Goal: Task Accomplishment & Management: Use online tool/utility

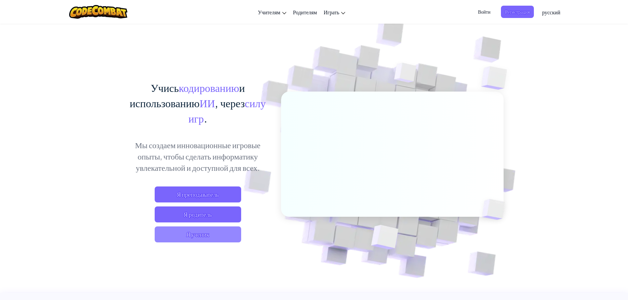
click at [234, 230] on span "Я ученик" at bounding box center [198, 234] width 86 height 16
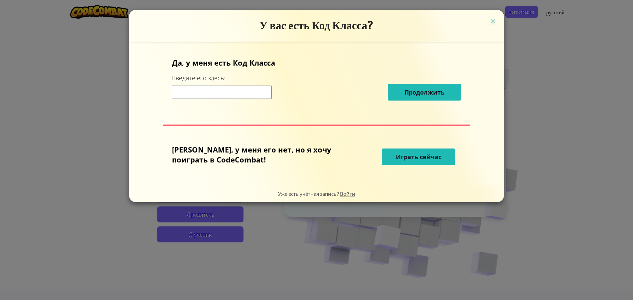
click at [254, 92] on input at bounding box center [222, 91] width 100 height 13
click at [398, 157] on span "Играть сейчас" at bounding box center [419, 157] width 46 height 8
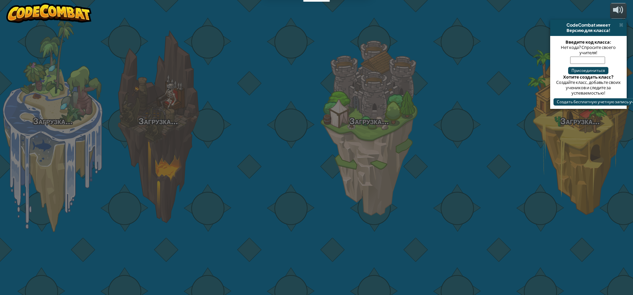
select select "ru"
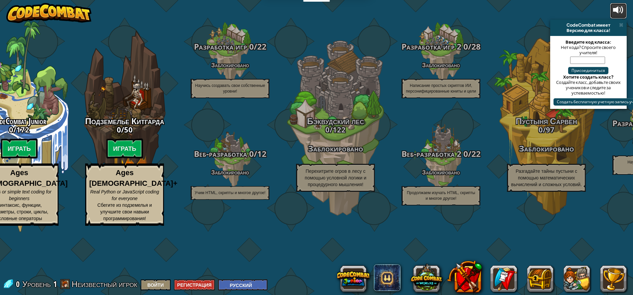
click at [620, 10] on div at bounding box center [618, 10] width 11 height 11
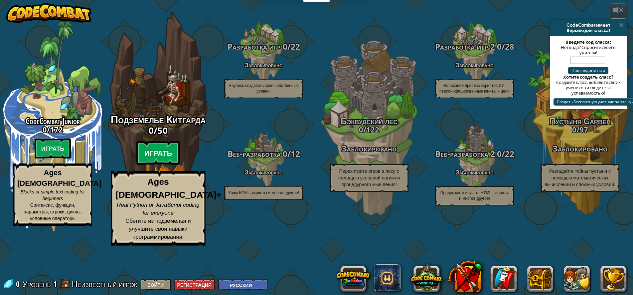
click at [164, 165] on btn "Играть" at bounding box center [158, 153] width 44 height 24
select select "ru"
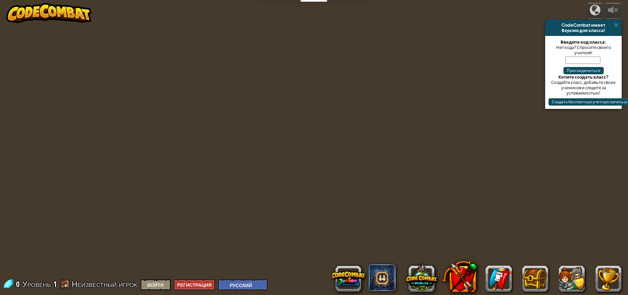
select select "ru"
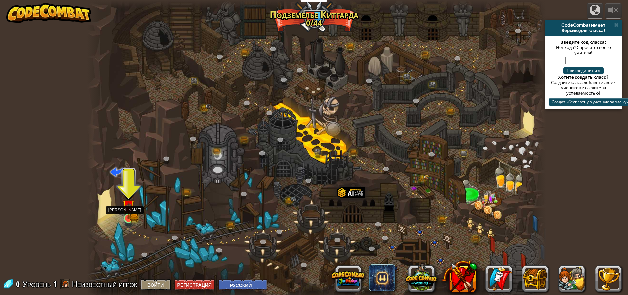
click at [127, 214] on img at bounding box center [128, 205] width 12 height 27
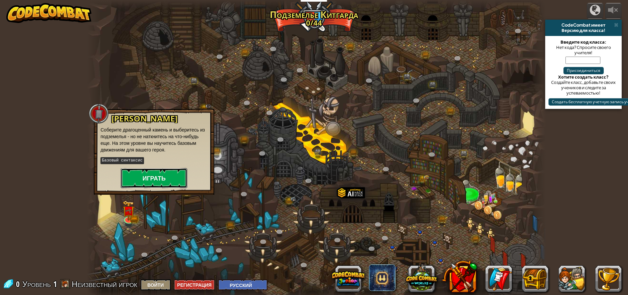
click at [148, 177] on button "Играть" at bounding box center [154, 178] width 67 height 20
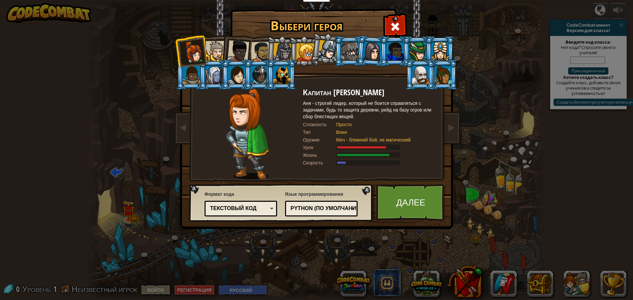
click at [199, 71] on li at bounding box center [214, 75] width 30 height 30
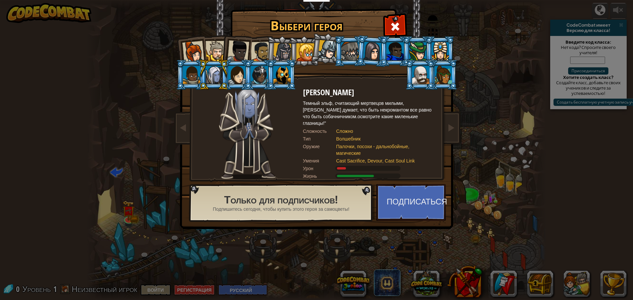
click at [278, 76] on div at bounding box center [281, 75] width 17 height 18
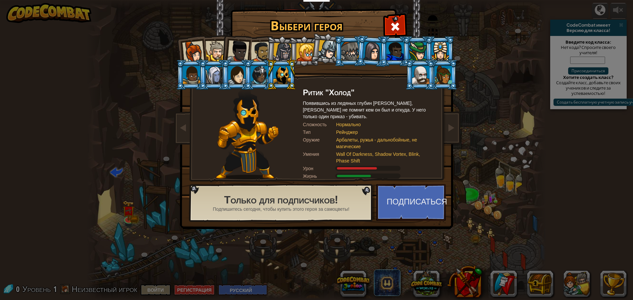
click at [200, 52] on div at bounding box center [193, 52] width 22 height 22
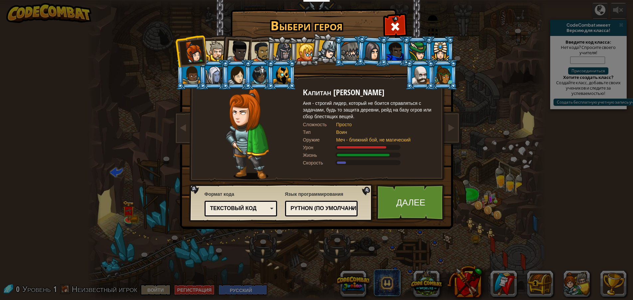
click at [218, 49] on div at bounding box center [216, 51] width 20 height 20
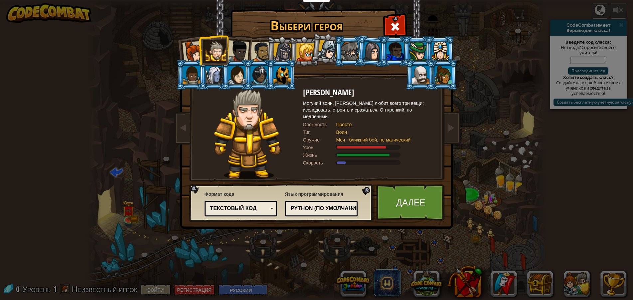
click at [278, 72] on div at bounding box center [281, 75] width 17 height 18
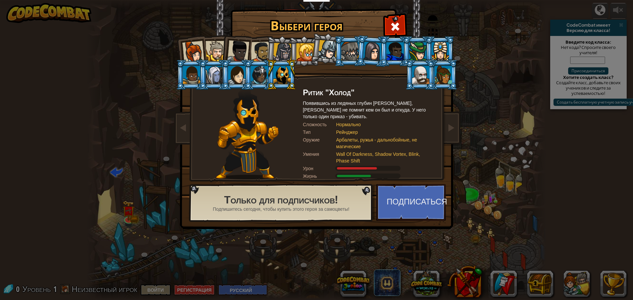
click at [260, 47] on div at bounding box center [260, 52] width 21 height 21
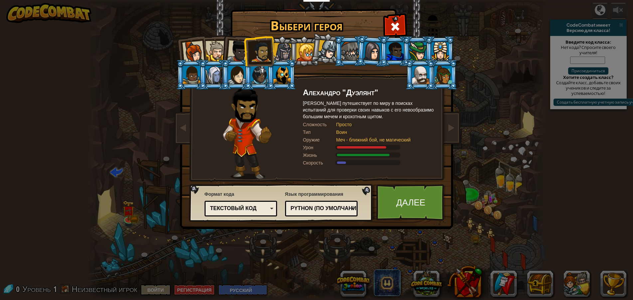
click at [240, 47] on div at bounding box center [238, 51] width 22 height 22
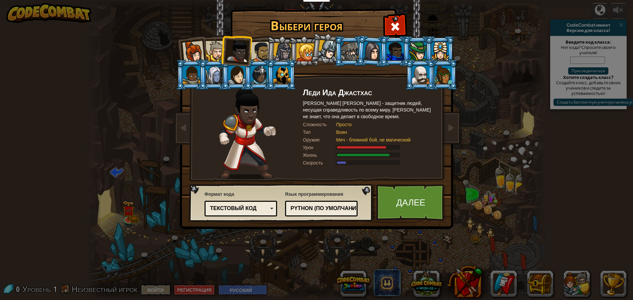
click at [213, 53] on div at bounding box center [216, 51] width 20 height 20
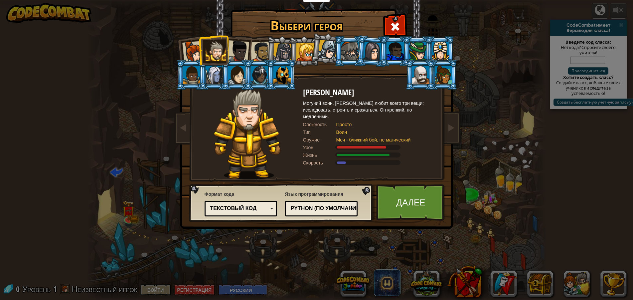
click at [194, 56] on div at bounding box center [193, 52] width 22 height 22
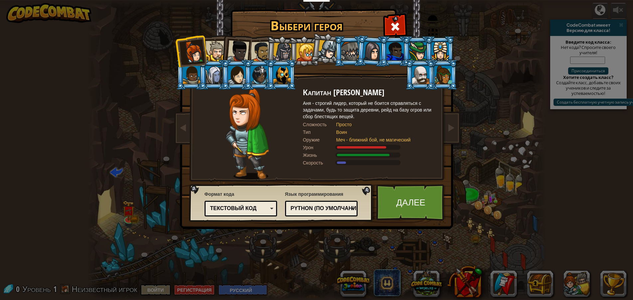
click at [214, 55] on div at bounding box center [216, 51] width 20 height 20
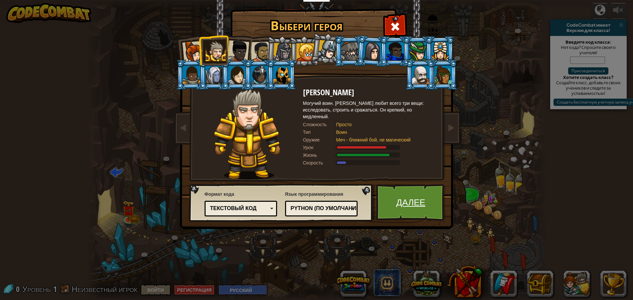
click at [405, 203] on link "Далее" at bounding box center [411, 202] width 70 height 37
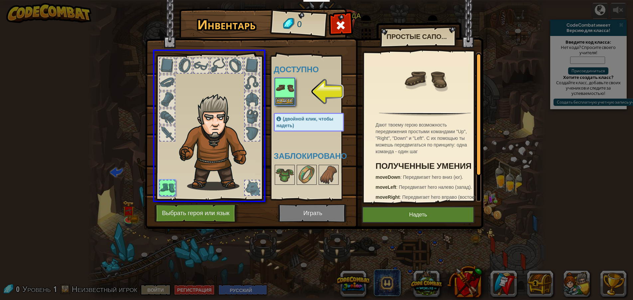
drag, startPoint x: 283, startPoint y: 87, endPoint x: 186, endPoint y: 177, distance: 132.7
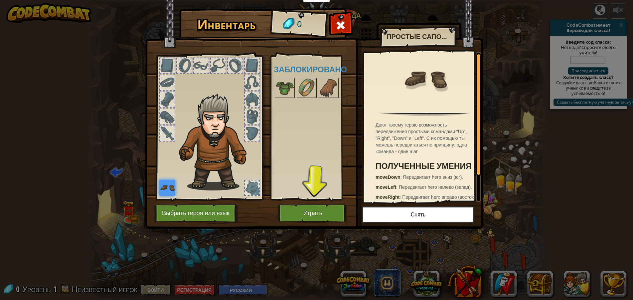
drag, startPoint x: 289, startPoint y: 85, endPoint x: 215, endPoint y: 101, distance: 75.6
click at [215, 101] on div "Инвентарь 0 Доступно [PERSON_NAME] (двойной клик, чтобы надеть) Заблокировано П…" at bounding box center [316, 120] width 338 height 220
click at [288, 86] on img at bounding box center [284, 87] width 19 height 19
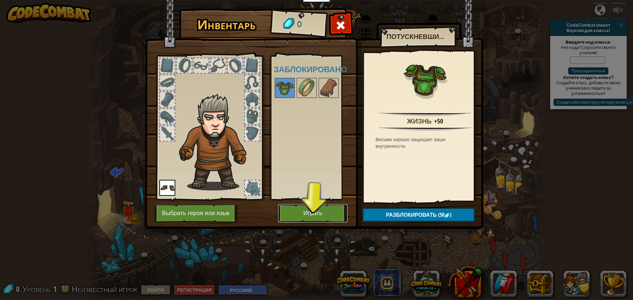
click at [298, 215] on button "Играть" at bounding box center [313, 213] width 70 height 18
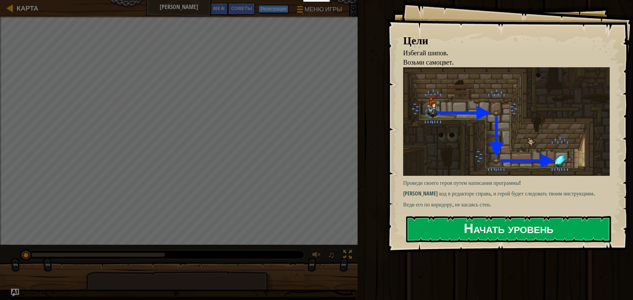
click at [446, 224] on button "Начать уровень" at bounding box center [508, 229] width 205 height 26
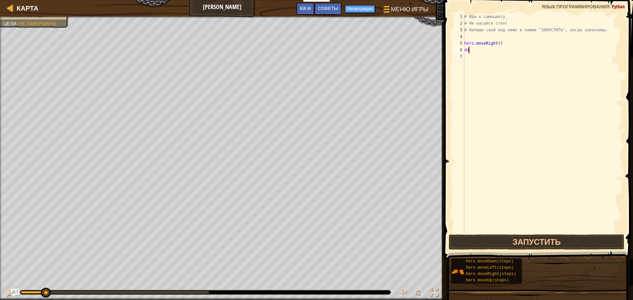
scroll to position [3, 0]
type textarea "d"
type textarea "h"
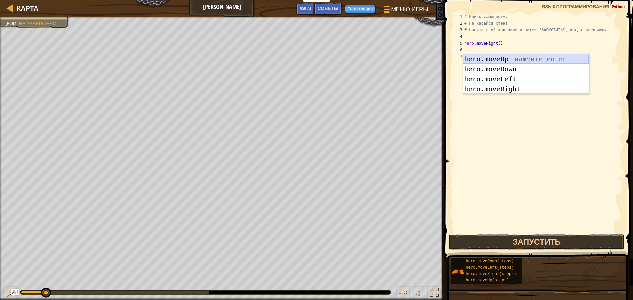
click at [478, 60] on div "h ero.moveUp нажмите enter h ero.moveDown нажмите enter h ero.moveLeft нажмите …" at bounding box center [526, 84] width 126 height 60
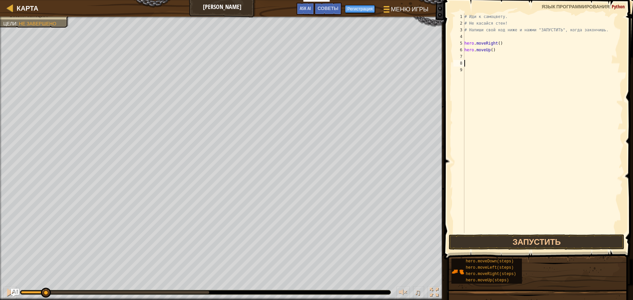
click at [494, 52] on div "# Иди к самоцвету. # Не касайся стен! # Напиши свой код ниже и нажми "ЗАПУСТИТЬ…" at bounding box center [543, 129] width 160 height 233
type textarea "hero.m"
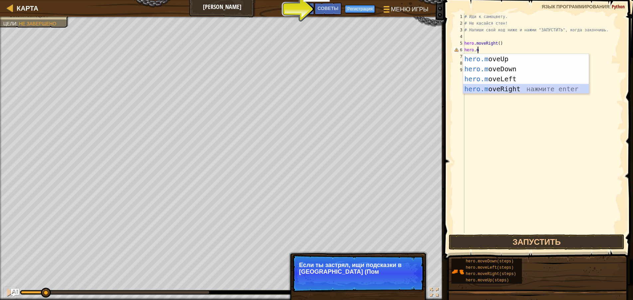
click at [507, 87] on div "hero.m oveUp нажмите enter hero.m oveDown нажмите enter hero.m oveLeft нажмите …" at bounding box center [526, 84] width 126 height 60
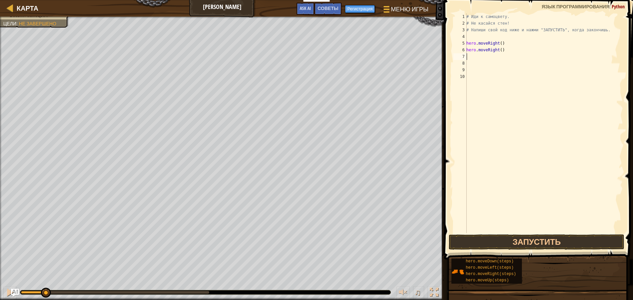
click at [504, 49] on div "# Иди к самоцвету. # Не касайся стен! # Напиши свой код ниже и нажми "ЗАПУСТИТЬ…" at bounding box center [544, 129] width 158 height 233
click at [560, 240] on button "Запустить" at bounding box center [537, 241] width 176 height 15
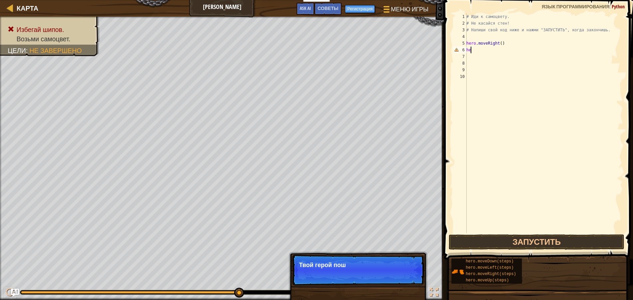
type textarea "h"
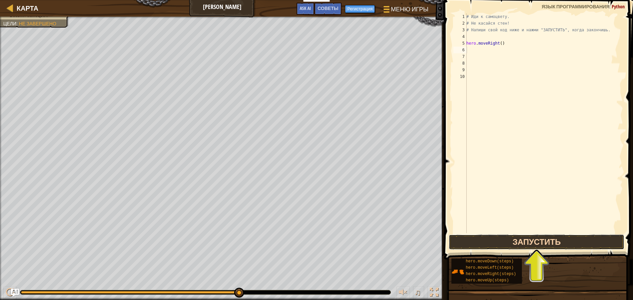
click at [512, 243] on button "Запустить" at bounding box center [537, 241] width 176 height 15
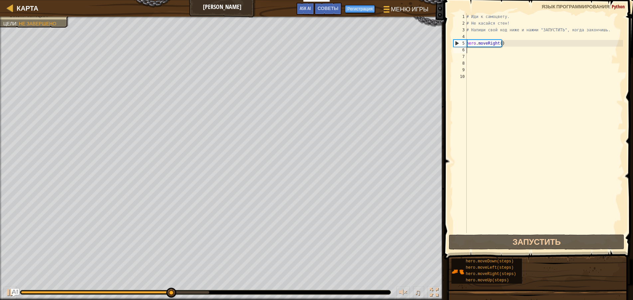
type textarea "s"
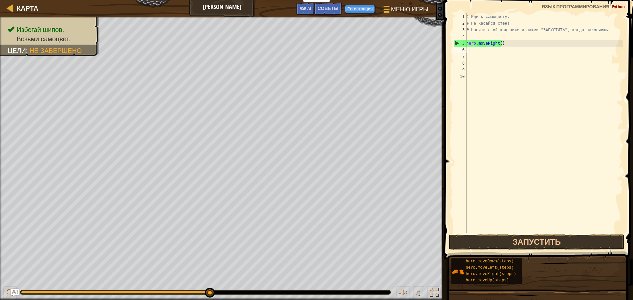
click at [472, 50] on div "# Иди к самоцвету. # Не касайся стен! # Напиши свой код ниже и нажми "ЗАПУСТИТЬ…" at bounding box center [544, 129] width 158 height 233
click at [478, 39] on div "# Иди к самоцвету. # Не касайся стен! # Напиши свой код ниже и нажми "ЗАПУСТИТЬ…" at bounding box center [544, 129] width 158 height 233
click at [468, 49] on div "# Иди к самоцвету. # Не касайся стен! # Напиши свой код ниже и нажми "ЗАПУСТИТЬ…" at bounding box center [544, 129] width 158 height 233
type textarea "s"
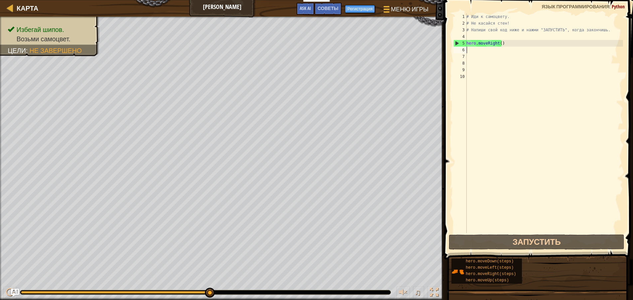
type textarea "m"
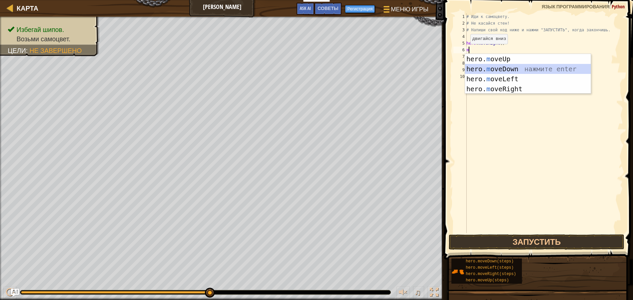
click at [489, 72] on div "hero. m oveUp нажмите enter hero. m oveDown нажмите enter hero. m oveLeft нажми…" at bounding box center [528, 84] width 126 height 60
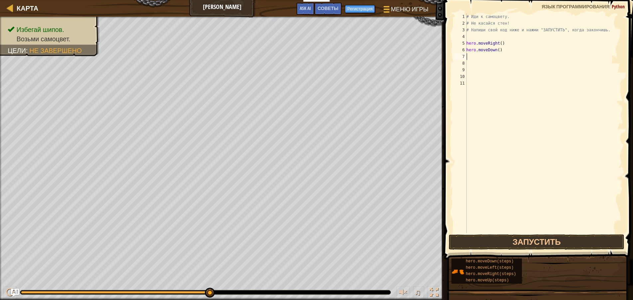
type textarea "h"
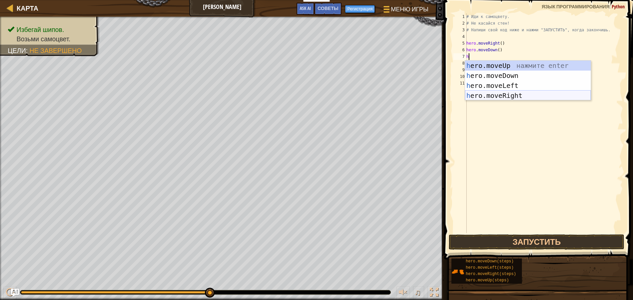
click at [481, 93] on div "h ero.moveUp нажмите enter h ero.moveDown нажмите enter h ero.moveLeft нажмите …" at bounding box center [528, 91] width 126 height 60
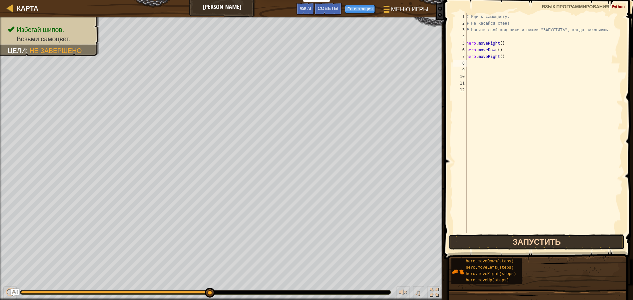
click at [608, 245] on button "Запустить" at bounding box center [537, 241] width 176 height 15
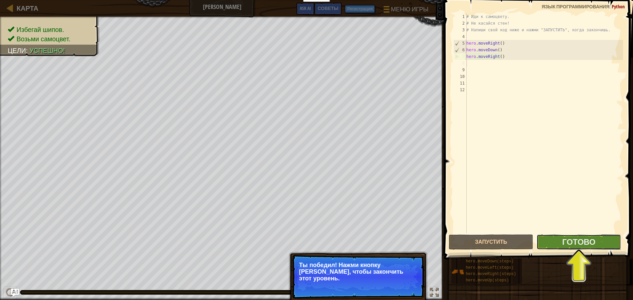
click at [607, 240] on button "Готово" at bounding box center [579, 241] width 84 height 15
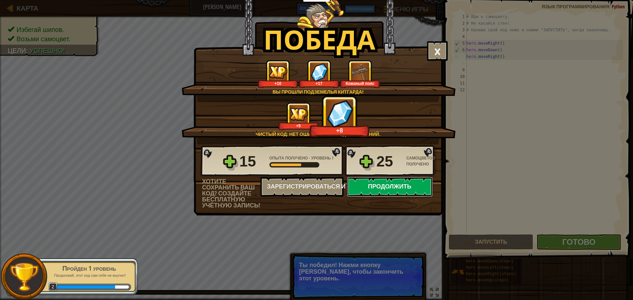
click at [393, 189] on button "Продолжить" at bounding box center [390, 187] width 86 height 20
select select "ru"
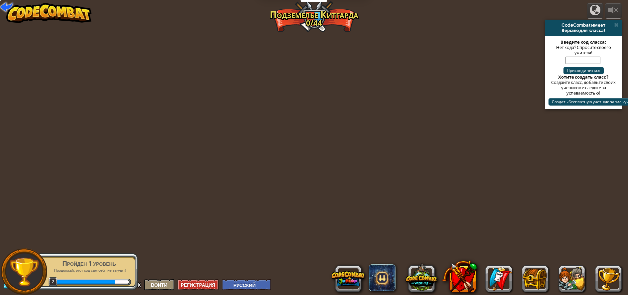
select select "ru"
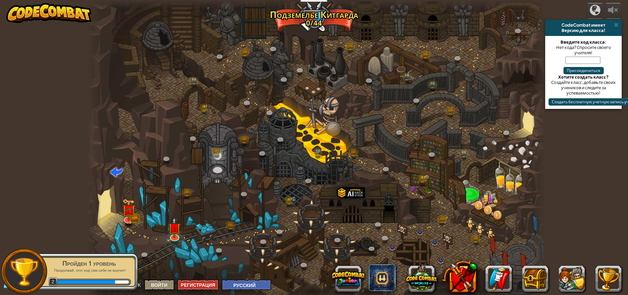
select select "ru"
click at [171, 238] on link at bounding box center [174, 235] width 13 height 13
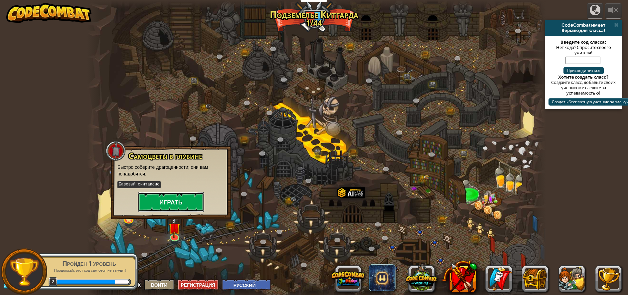
click at [175, 206] on button "Играть" at bounding box center [171, 202] width 67 height 20
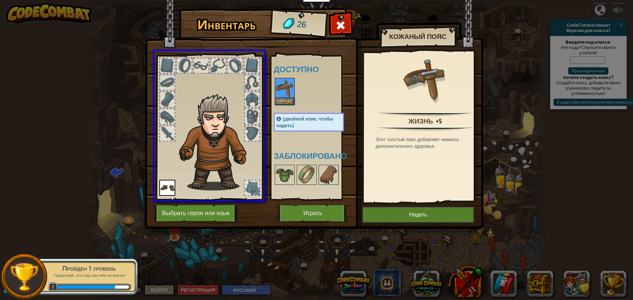
drag, startPoint x: 282, startPoint y: 92, endPoint x: 225, endPoint y: 114, distance: 61.4
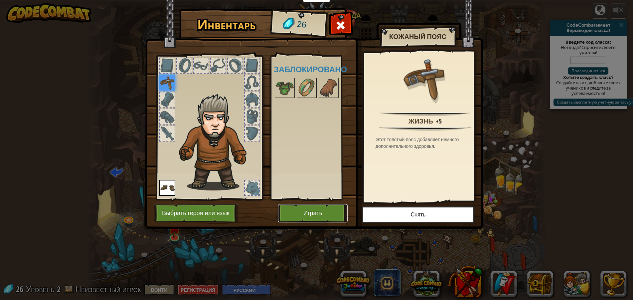
click at [332, 212] on button "Играть" at bounding box center [313, 213] width 70 height 18
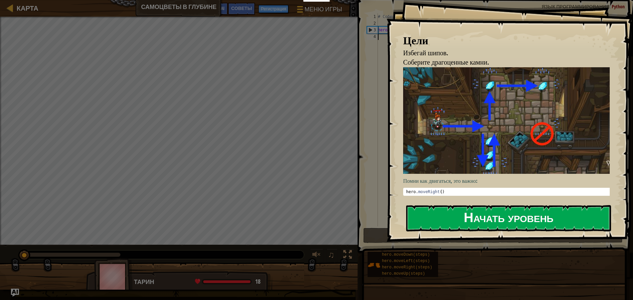
click at [415, 218] on button "Начать уровень" at bounding box center [508, 218] width 205 height 26
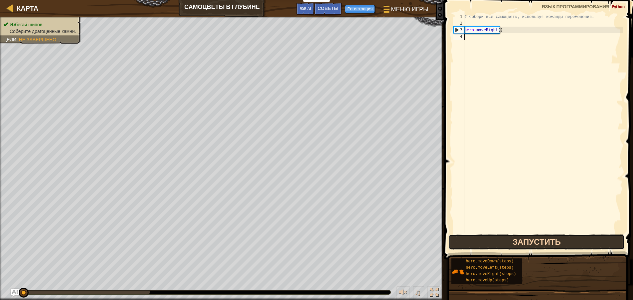
click at [504, 240] on button "Запустить" at bounding box center [537, 241] width 176 height 15
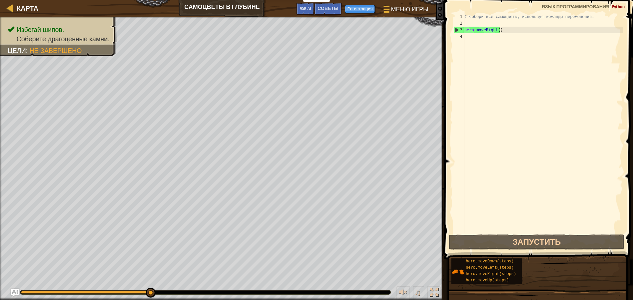
click at [499, 30] on div "# Собери все самоцветы, используя команды перемещения. hero . moveRight ( )" at bounding box center [543, 129] width 160 height 233
click at [496, 30] on div "# Собери все самоцветы, используя команды перемещения. hero . moveRight ( )" at bounding box center [543, 129] width 160 height 233
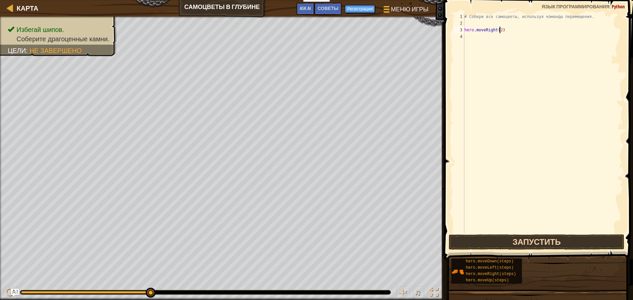
type textarea "hero.moveRight(2)"
click at [524, 238] on button "Запустить" at bounding box center [537, 241] width 176 height 15
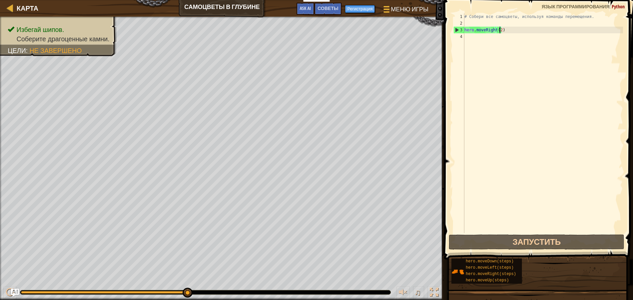
click at [466, 36] on div "# Собери все самоцветы, используя команды перемещения. hero . moveRight ( 2 )" at bounding box center [543, 129] width 160 height 233
type textarea "h"
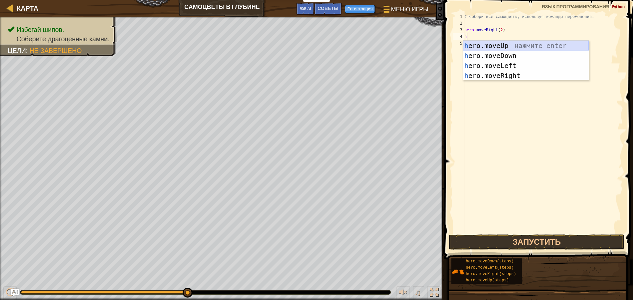
click at [504, 47] on div "h ero.moveUp нажмите enter h ero.moveDown нажмите enter h ero.moveLeft нажмите …" at bounding box center [526, 71] width 126 height 60
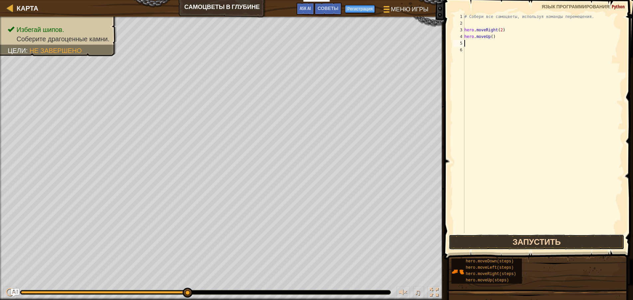
click at [510, 246] on button "Запустить" at bounding box center [537, 241] width 176 height 15
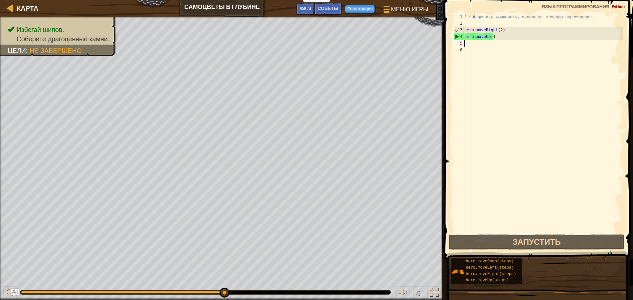
click at [478, 45] on div "# Собери все самоцветы, используя команды перемещения. hero . moveRight ( 2 ) h…" at bounding box center [543, 129] width 160 height 233
click at [472, 21] on div "# Собери все самоцветы, используя команды перемещения. hero . moveRight ( 2 ) h…" at bounding box center [543, 129] width 160 height 233
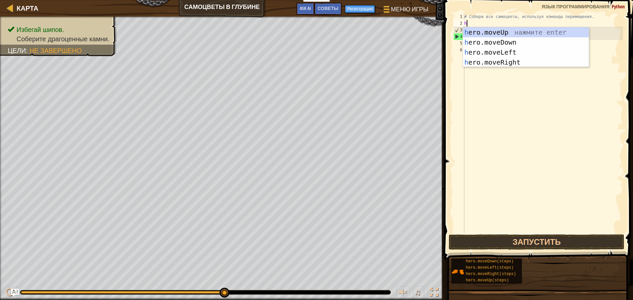
type textarea "he"
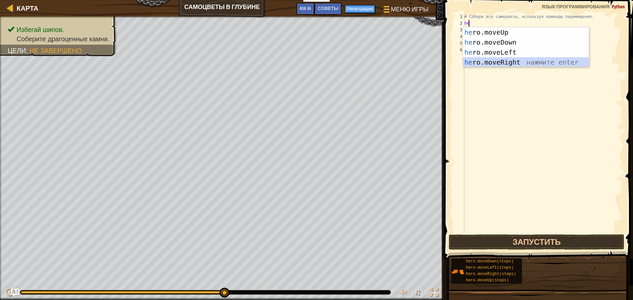
click at [472, 61] on div "he ro.moveUp нажмите enter he ro.moveDown нажмите enter he ro.moveLeft нажмите …" at bounding box center [526, 57] width 126 height 60
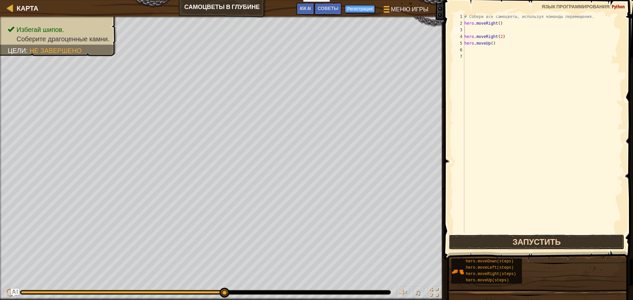
click at [507, 240] on button "Запустить" at bounding box center [537, 241] width 176 height 15
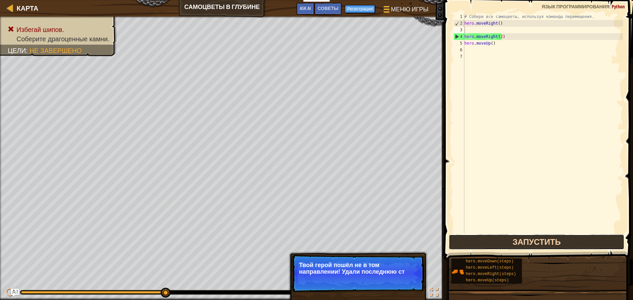
click at [481, 240] on button "Запустить" at bounding box center [537, 241] width 176 height 15
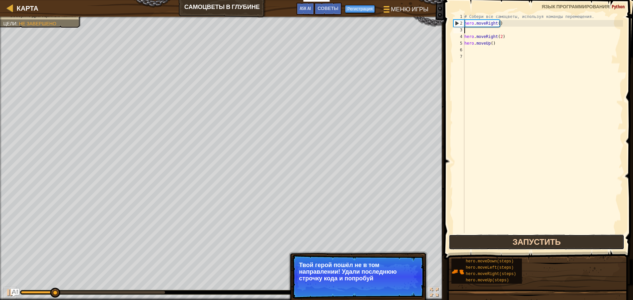
click at [482, 240] on button "Запустить" at bounding box center [537, 241] width 176 height 15
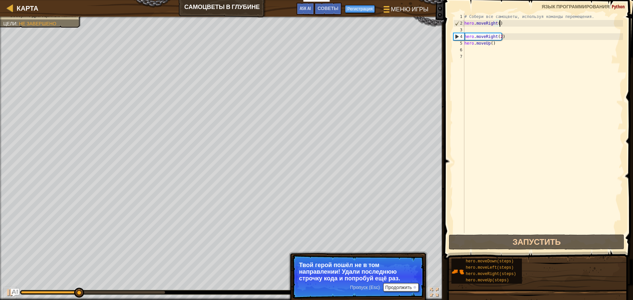
click at [501, 23] on div "# Собери все самоцветы, используя команды перемещения. hero . moveRight ( ) her…" at bounding box center [543, 129] width 160 height 233
click at [465, 25] on div "# Собери все самоцветы, используя команды перемещения. hero . moveRight ( ) her…" at bounding box center [543, 129] width 160 height 233
click at [499, 24] on div "# Собери все самоцветы, используя команды перемещения. hero . moveRight ( ) her…" at bounding box center [543, 129] width 160 height 233
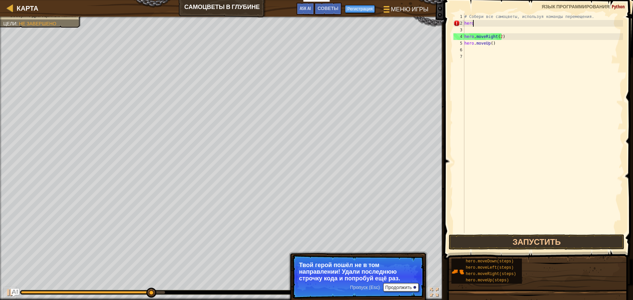
type textarea "h"
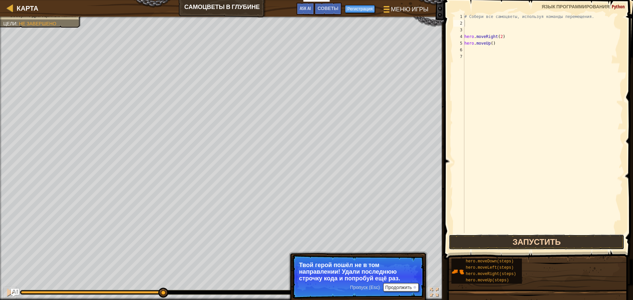
click at [500, 236] on button "Запустить" at bounding box center [537, 241] width 176 height 15
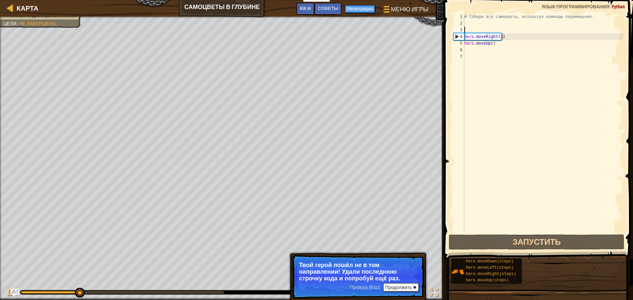
click at [467, 29] on div "# Собери все самоцветы, используя команды перемещения. hero . moveRight ( 2 ) h…" at bounding box center [543, 129] width 160 height 233
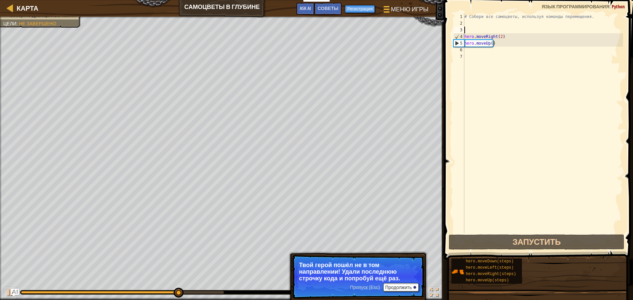
type textarea "h"
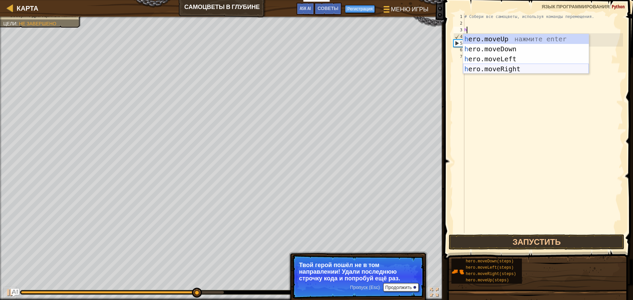
click at [490, 68] on div "h ero.moveUp нажмите enter h ero.moveDown нажмите enter h ero.moveLeft нажмите …" at bounding box center [526, 64] width 126 height 60
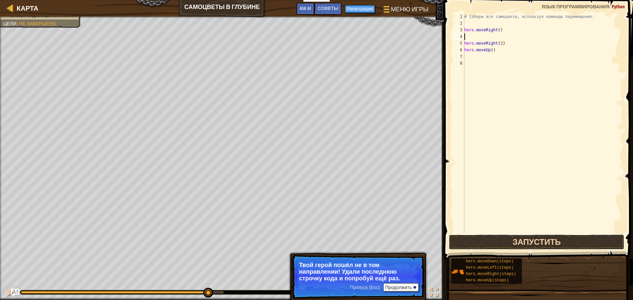
click at [494, 238] on button "Запустить" at bounding box center [537, 241] width 176 height 15
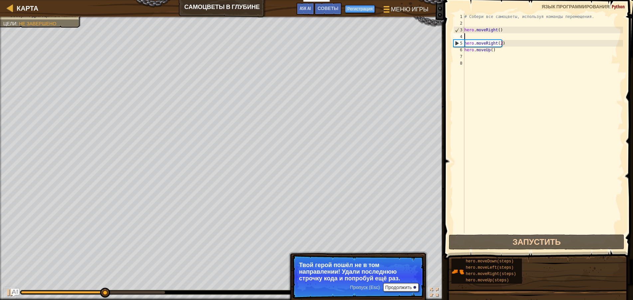
click at [503, 29] on div "# Собери все самоцветы, используя команды перемещения. hero . moveRight ( ) her…" at bounding box center [543, 129] width 160 height 233
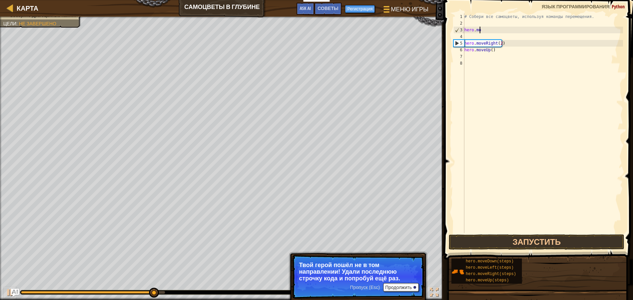
type textarea "h"
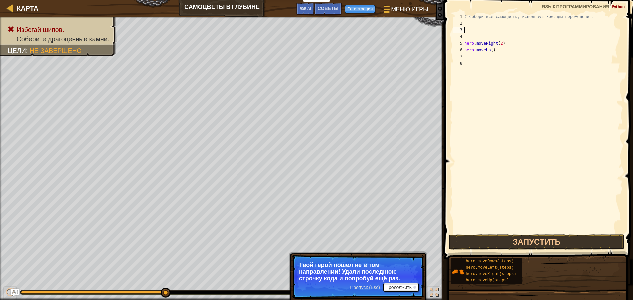
click at [471, 56] on div "# Собери все самоцветы, используя команды перемещения. hero . moveRight ( 2 ) h…" at bounding box center [543, 129] width 160 height 233
type textarea "h"
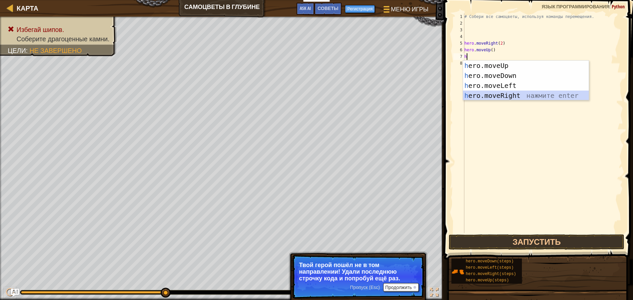
click at [481, 98] on div "h ero.moveUp нажмите enter h ero.moveDown нажмите enter h ero.moveLeft нажмите …" at bounding box center [526, 91] width 126 height 60
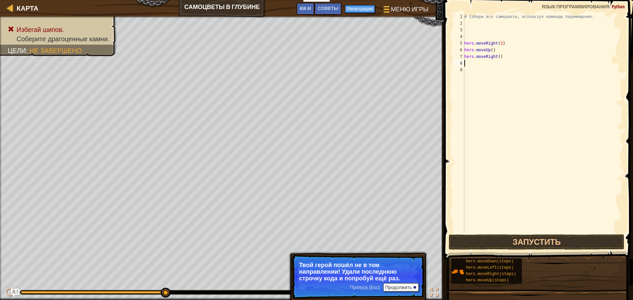
type textarea "e"
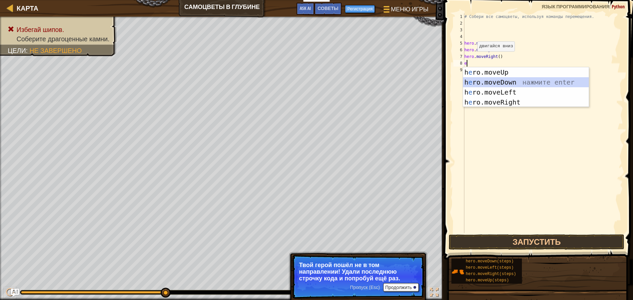
click at [485, 83] on div "h e ro.moveUp нажмите enter h e ro.moveDown нажмите enter h e ro.moveLeft нажми…" at bounding box center [526, 97] width 126 height 60
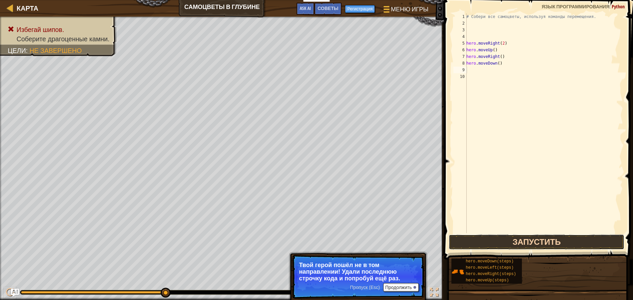
click at [488, 240] on button "Запустить" at bounding box center [537, 241] width 176 height 15
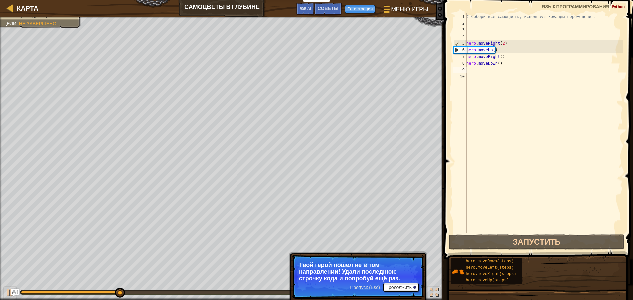
click at [504, 58] on div "# Собери все самоцветы, используя команды перемещения. hero . moveRight ( 2 ) h…" at bounding box center [544, 129] width 158 height 233
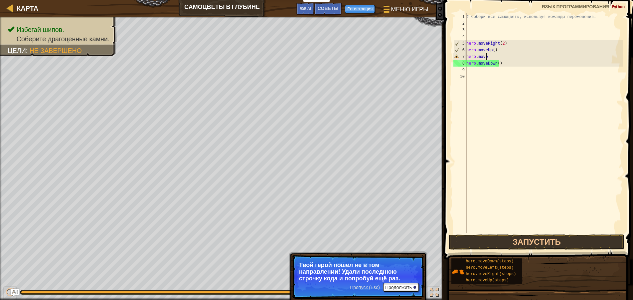
scroll to position [3, 2]
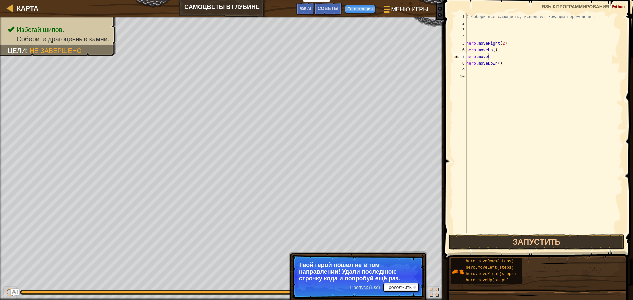
click at [492, 0] on body "Учителям Создать бесплатный аккаунт Решения для школ и округов Превью Учительск…" at bounding box center [316, 0] width 633 height 0
click at [487, 57] on div "# Собери все самоцветы, используя команды перемещения. hero . moveRight ( 2 ) h…" at bounding box center [544, 129] width 158 height 233
type textarea "hero.moveLe"
click at [490, 66] on div "hero.moveLe ft нажмите enter" at bounding box center [528, 76] width 126 height 30
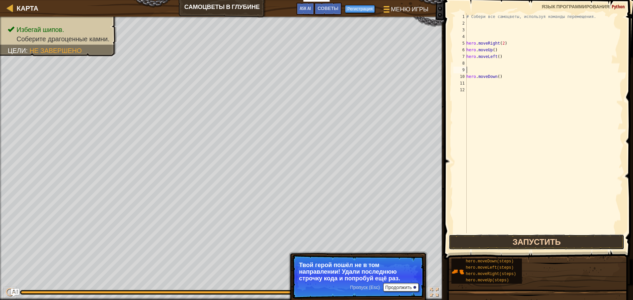
drag, startPoint x: 471, startPoint y: 247, endPoint x: 475, endPoint y: 240, distance: 7.6
click at [472, 245] on button "Запустить" at bounding box center [537, 241] width 176 height 15
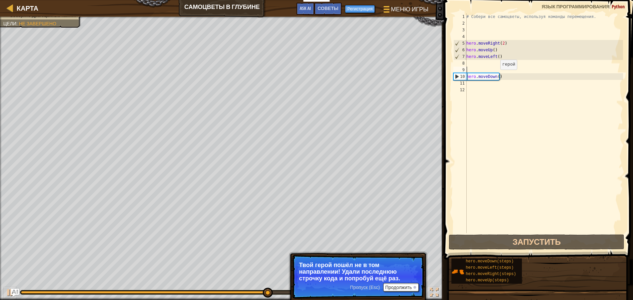
click at [497, 76] on div "# Собери все самоцветы, используя команды перемещения. hero . moveRight ( 2 ) h…" at bounding box center [544, 129] width 158 height 233
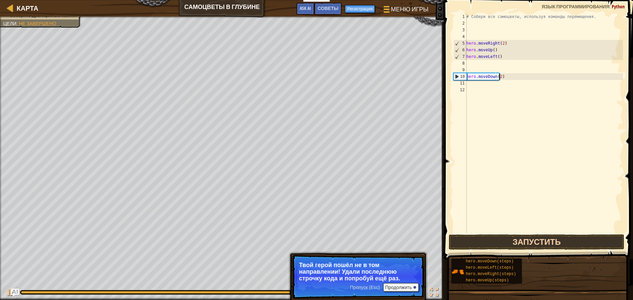
type textarea "hero.moveDown(2)"
click at [517, 246] on button "Запустить" at bounding box center [537, 241] width 176 height 15
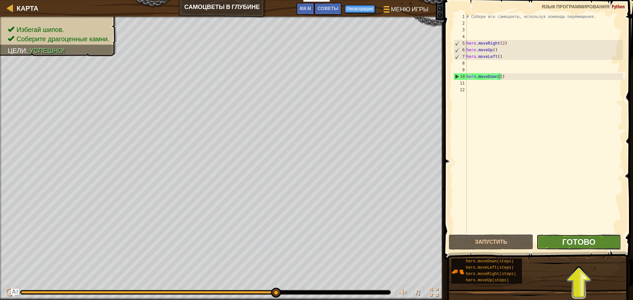
click at [594, 242] on span "Готово" at bounding box center [578, 241] width 33 height 11
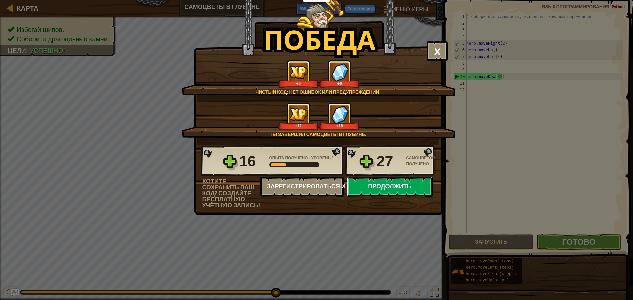
click at [361, 181] on button "Продолжить" at bounding box center [390, 187] width 86 height 20
select select "ru"
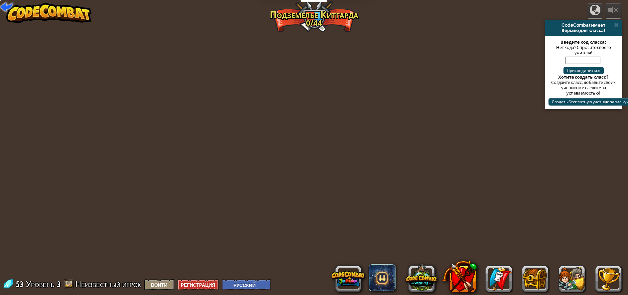
select select "ru"
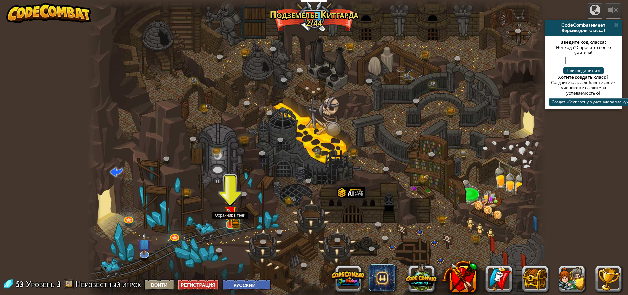
click at [233, 220] on img at bounding box center [230, 212] width 12 height 27
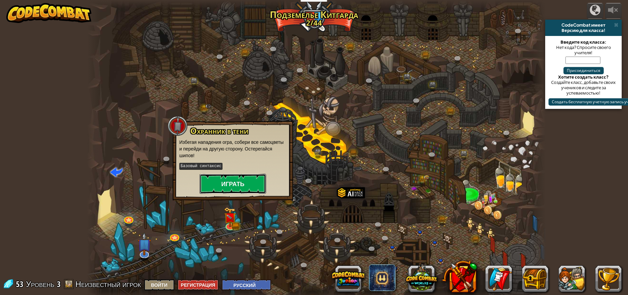
click at [254, 182] on button "Играть" at bounding box center [233, 184] width 67 height 20
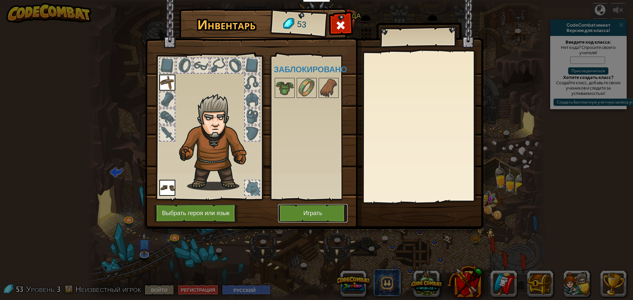
click at [303, 212] on button "Играть" at bounding box center [313, 213] width 70 height 18
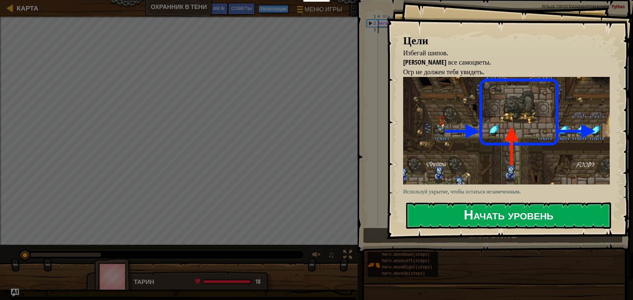
click at [411, 202] on button "Начать уровень" at bounding box center [508, 215] width 205 height 26
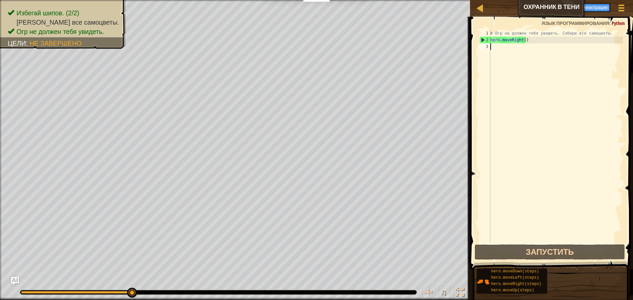
click at [499, 47] on div "# Огр не должен тебя увидеть. Собери все самоцветы. hero . moveRight ( )" at bounding box center [556, 143] width 134 height 226
type textarea "h"
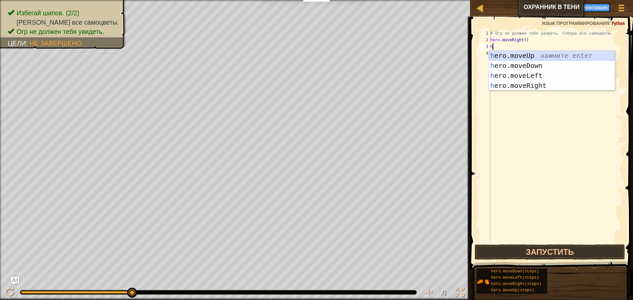
click at [505, 54] on div "h ero.moveUp нажмите enter h ero.moveDown нажмите enter h ero.moveLeft нажмите …" at bounding box center [552, 81] width 126 height 60
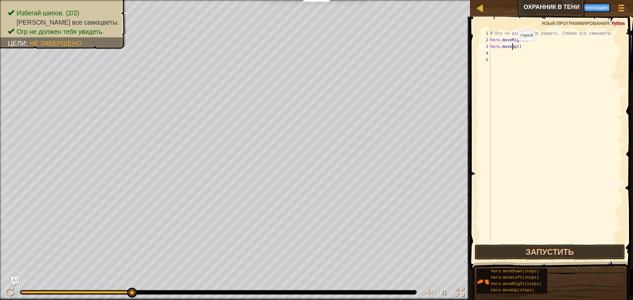
click at [512, 47] on div "# Огр не должен тебя увидеть. Собери все самоцветы. hero . moveRight ( ) hero .…" at bounding box center [556, 143] width 134 height 226
click at [515, 47] on div "# Огр не должен тебя увидеть. Собери все самоцветы. hero . moveRight ( ) hero .…" at bounding box center [556, 143] width 134 height 226
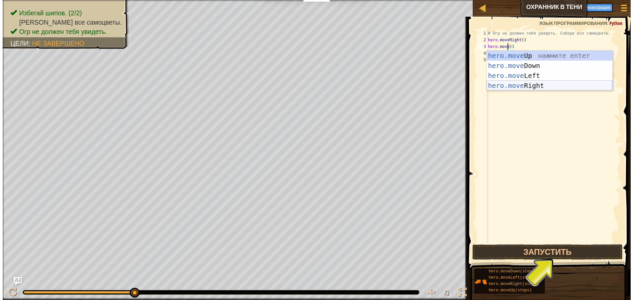
scroll to position [0, 0]
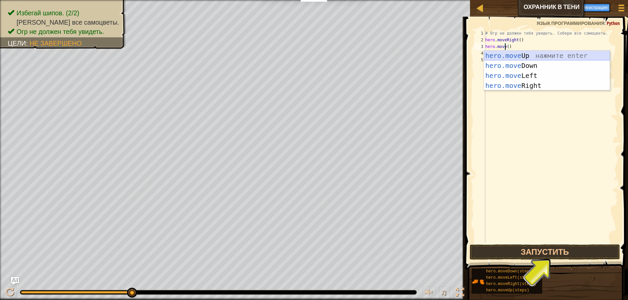
click at [517, 53] on div "hero.move Up нажмите enter hero.move Down нажмите enter hero.move Left нажмите …" at bounding box center [547, 81] width 126 height 60
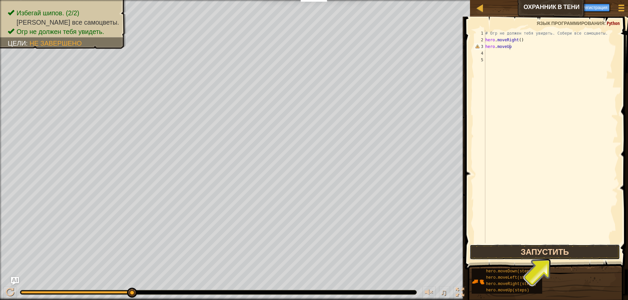
click at [546, 248] on button "Запустить" at bounding box center [545, 251] width 150 height 15
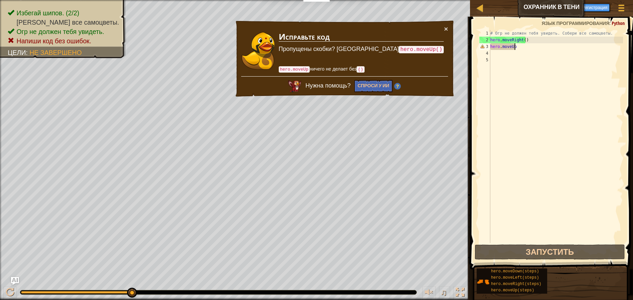
scroll to position [3, 2]
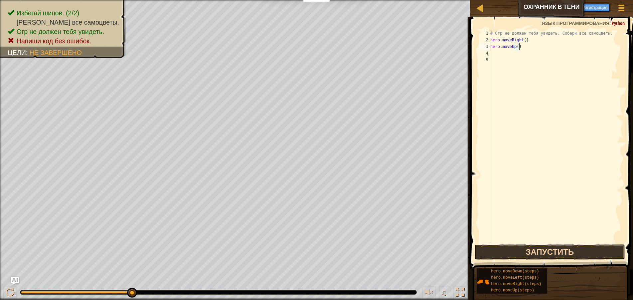
type textarea "hero.moveUp()"
click at [510, 247] on button "Запустить" at bounding box center [550, 251] width 150 height 15
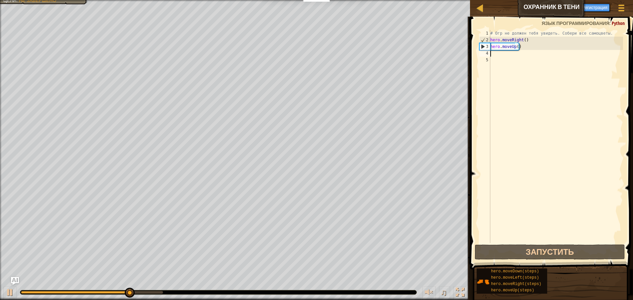
click at [511, 53] on div "# Огр не должен тебя увидеть. Собери все самоцветы. hero . moveRight ( ) hero .…" at bounding box center [556, 143] width 134 height 226
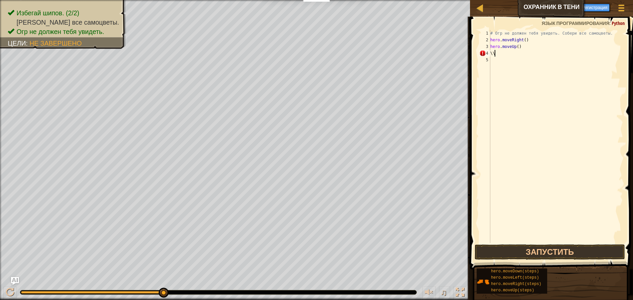
scroll to position [3, 0]
type textarea "\"
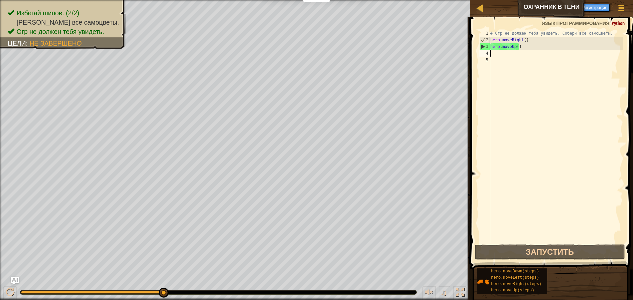
type textarea "H"
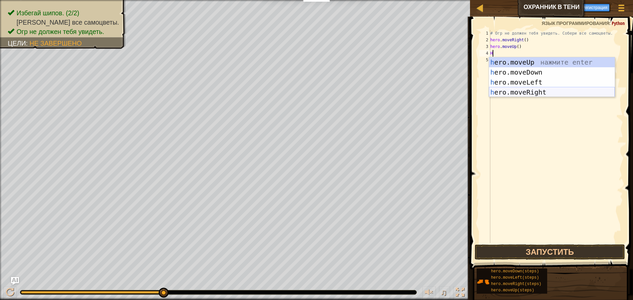
click at [507, 89] on div "h ero.moveUp нажмите enter h ero.moveDown нажмите enter h ero.moveLeft нажмите …" at bounding box center [552, 87] width 126 height 60
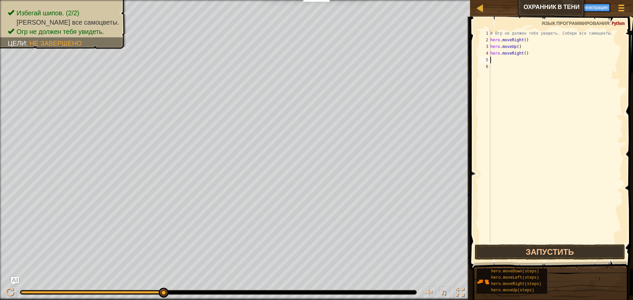
drag, startPoint x: 521, startPoint y: 260, endPoint x: 523, endPoint y: 252, distance: 7.9
click at [520, 260] on span at bounding box center [552, 133] width 168 height 272
click at [523, 252] on button "Запустить" at bounding box center [550, 251] width 150 height 15
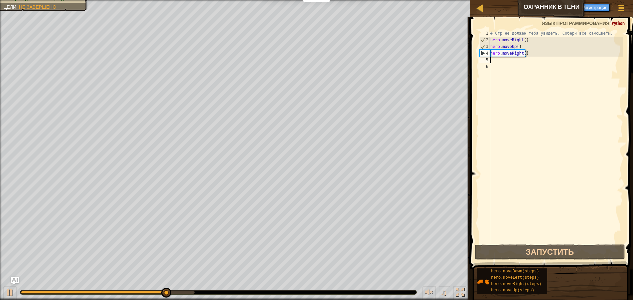
click at [501, 60] on div "# Огр не должен тебя увидеть. Собери все самоцветы. hero . moveRight ( ) hero .…" at bounding box center [556, 143] width 134 height 226
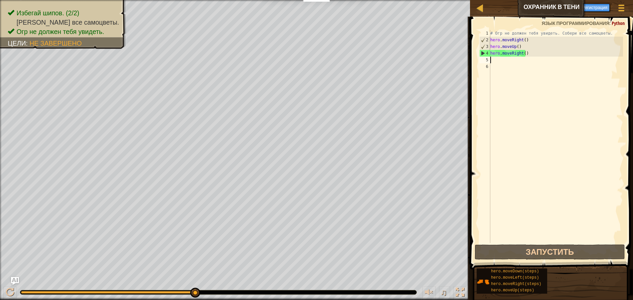
type textarea "H"
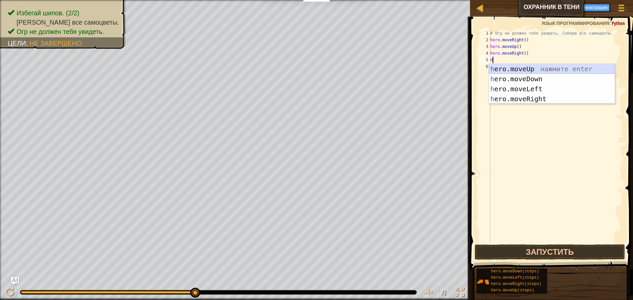
click at [546, 71] on div "h ero.moveUp нажмите enter h ero.moveDown нажмите enter h ero.moveLeft нажмите …" at bounding box center [552, 94] width 126 height 60
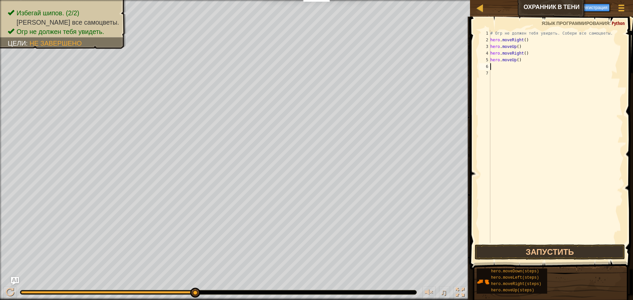
type textarea "H"
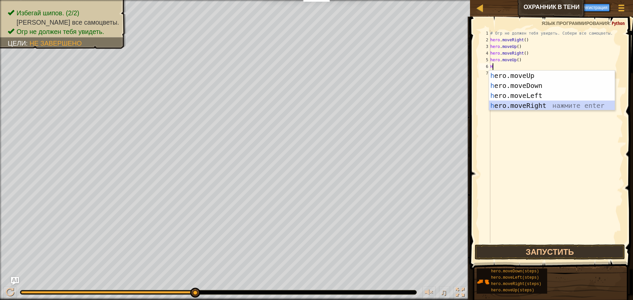
click at [501, 106] on div "h ero.moveUp нажмите enter h ero.moveDown нажмите enter h ero.moveLeft нажмите …" at bounding box center [552, 101] width 126 height 60
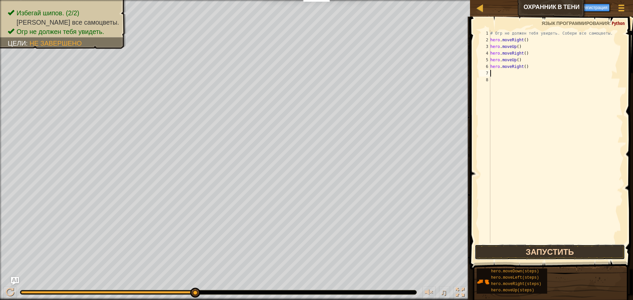
click at [517, 249] on button "Запустить" at bounding box center [550, 251] width 150 height 15
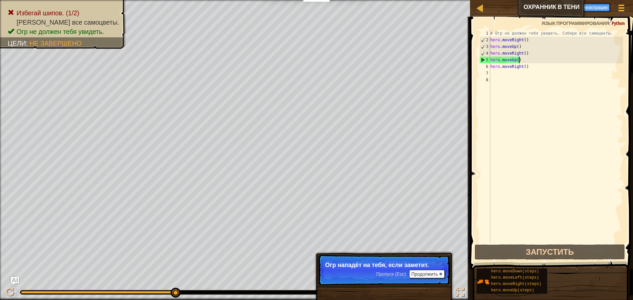
click at [521, 62] on div "# Огр не должен тебя увидеть. Собери все самоцветы. hero . moveRight ( ) hero .…" at bounding box center [556, 143] width 134 height 226
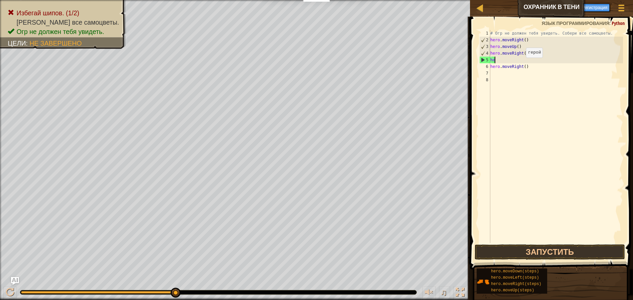
type textarea "h"
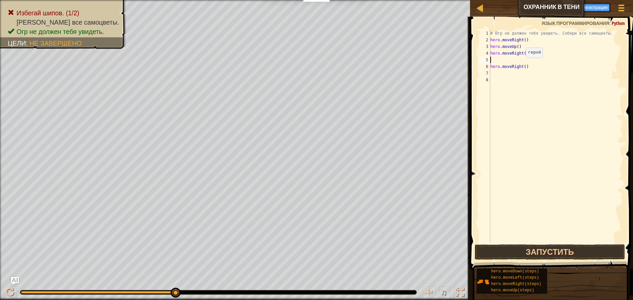
type textarea "h"
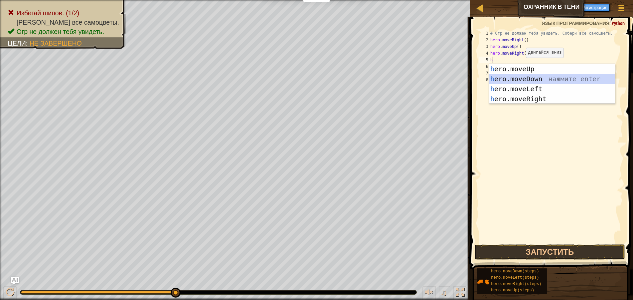
click at [520, 74] on div "h ero.moveUp нажмите enter h ero.moveDown нажмите enter h ero.moveLeft нажмите …" at bounding box center [552, 94] width 126 height 60
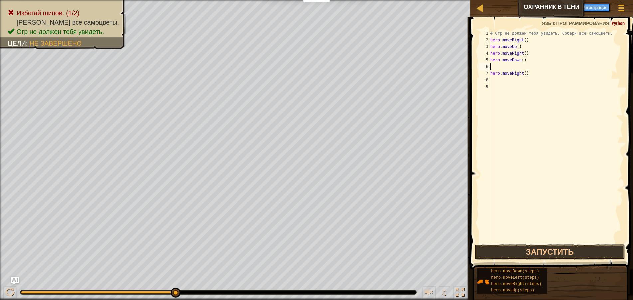
type textarea "h"
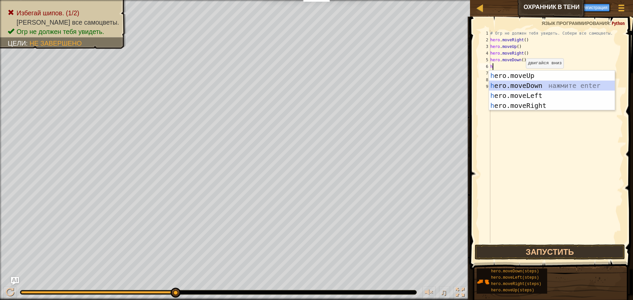
click at [518, 84] on div "h ero.moveUp нажмите enter h ero.moveDown нажмите enter h ero.moveLeft нажмите …" at bounding box center [552, 101] width 126 height 60
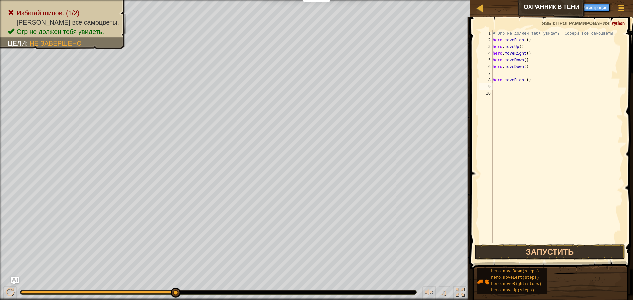
click at [496, 87] on div "# Огр не должен тебя увидеть. Собери все самоцветы. hero . moveRight ( ) hero .…" at bounding box center [557, 143] width 132 height 226
click at [529, 81] on div "# Огр не должен тебя увидеть. Собери все самоцветы. hero . moveRight ( ) hero .…" at bounding box center [557, 143] width 132 height 226
click at [525, 66] on div "# Огр не должен тебя увидеть. Собери все самоцветы. hero . moveRight ( ) hero .…" at bounding box center [557, 143] width 132 height 226
type textarea "h"
click at [538, 250] on button "Запустить" at bounding box center [550, 251] width 150 height 15
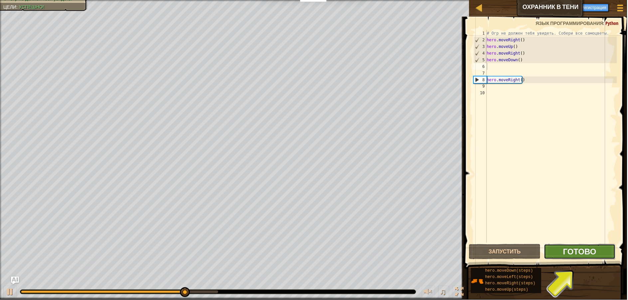
click at [589, 255] on span "Готово" at bounding box center [580, 251] width 33 height 11
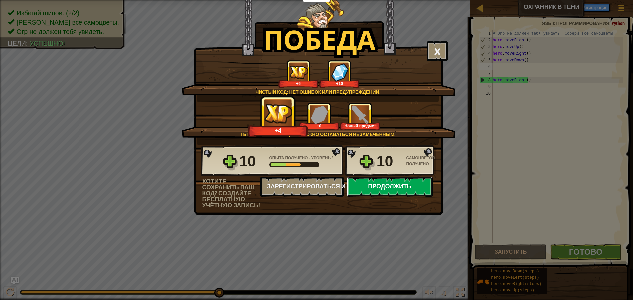
click at [405, 187] on button "Продолжить" at bounding box center [390, 187] width 86 height 20
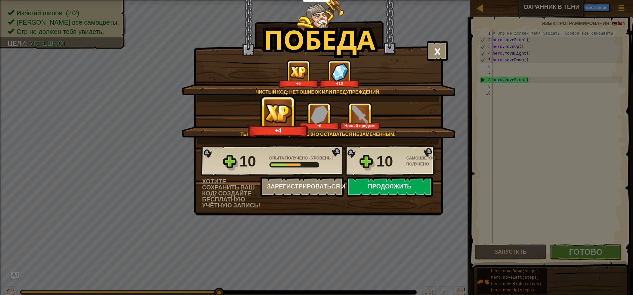
select select "ru"
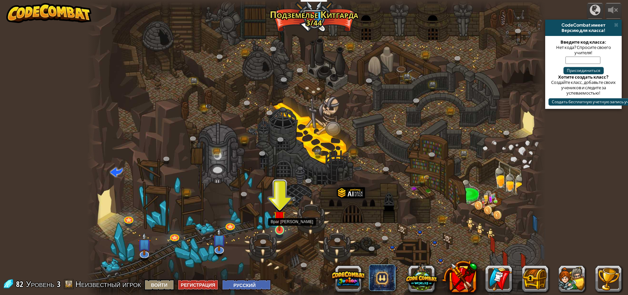
click at [282, 229] on img at bounding box center [279, 217] width 12 height 28
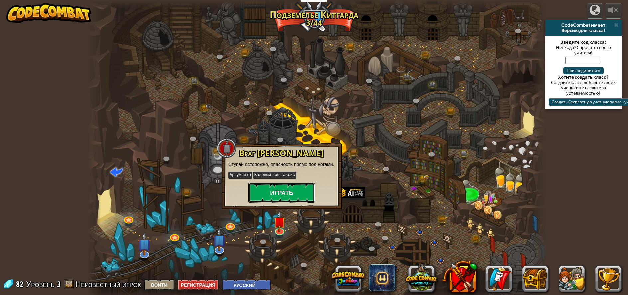
click at [285, 197] on button "Играть" at bounding box center [281, 193] width 67 height 20
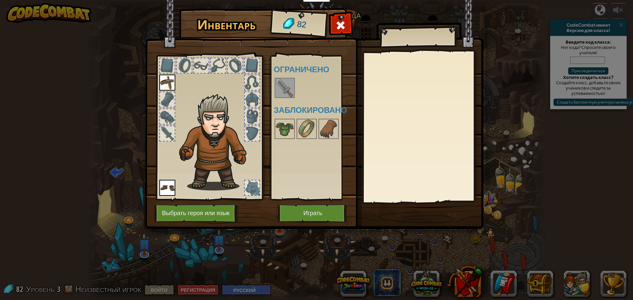
drag, startPoint x: 283, startPoint y: 87, endPoint x: 271, endPoint y: 114, distance: 29.0
click at [271, 104] on div "Доступно [PERSON_NAME] (двойной клик, чтобы надеть) Ограничено Заблокировано" at bounding box center [311, 127] width 81 height 145
click at [300, 212] on button "Играть" at bounding box center [313, 213] width 70 height 18
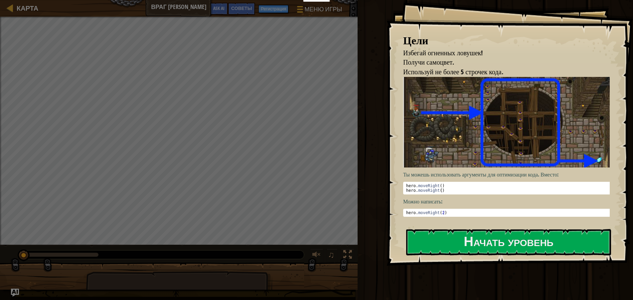
click at [439, 227] on div "Цели Избегай огненных ловушек! Получи самоцвет. Используй не более 5 строчек ко…" at bounding box center [509, 132] width 246 height 265
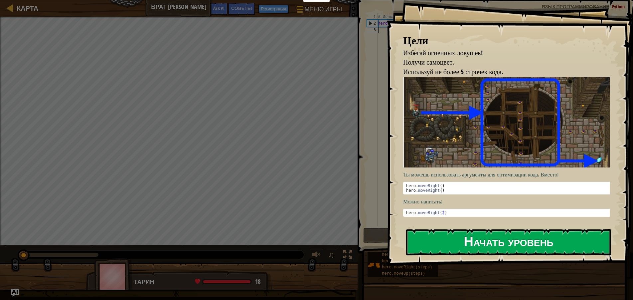
click at [444, 235] on button "Начать уровень" at bounding box center [508, 242] width 205 height 26
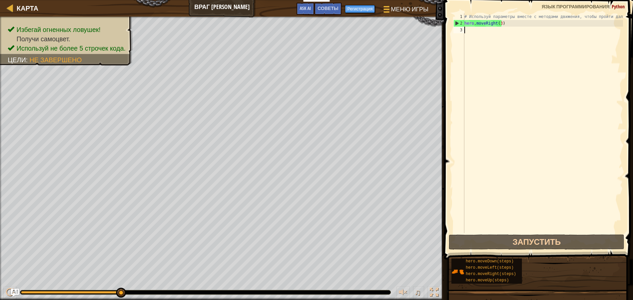
type textarea "h"
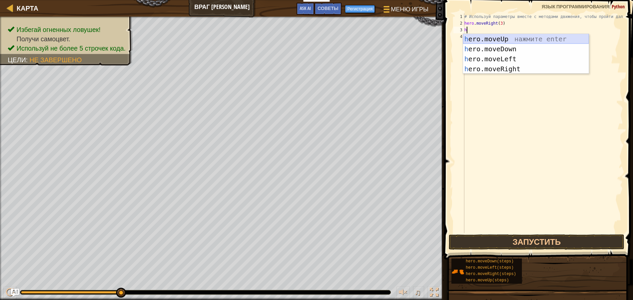
click at [479, 40] on div "h ero.moveUp нажмите enter h ero.moveDown нажмите enter h ero.moveLeft нажмите …" at bounding box center [526, 64] width 126 height 60
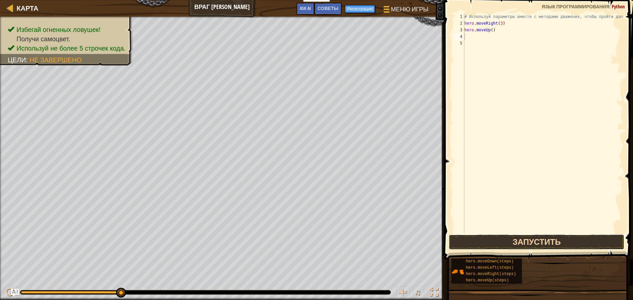
click at [488, 244] on button "Запустить" at bounding box center [537, 241] width 176 height 15
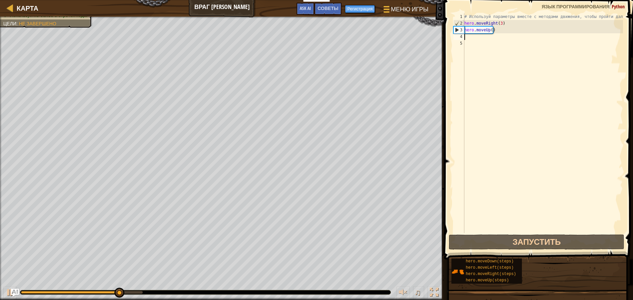
click at [466, 37] on div "# Используй параметры вместе с методами движения, чтобы пройти дальше. hero . m…" at bounding box center [543, 129] width 160 height 233
type textarea "h"
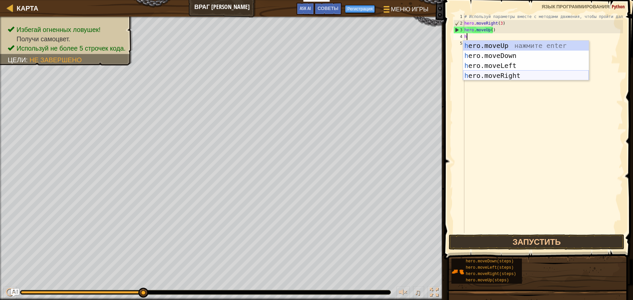
click at [476, 73] on div "h ero.moveUp нажмите enter h ero.moveDown нажмите enter h ero.moveLeft нажмите …" at bounding box center [526, 71] width 126 height 60
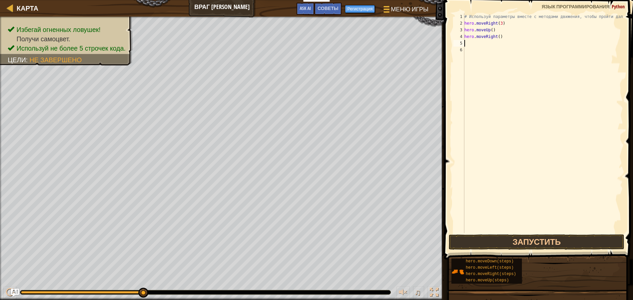
type textarea "h"
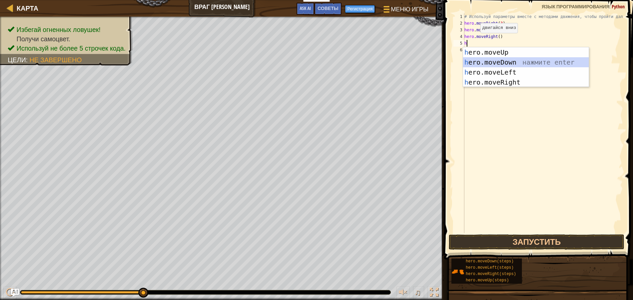
click at [499, 65] on div "h ero.moveUp нажмите enter h ero.moveDown нажмите enter h ero.moveLeft нажмите …" at bounding box center [526, 77] width 126 height 60
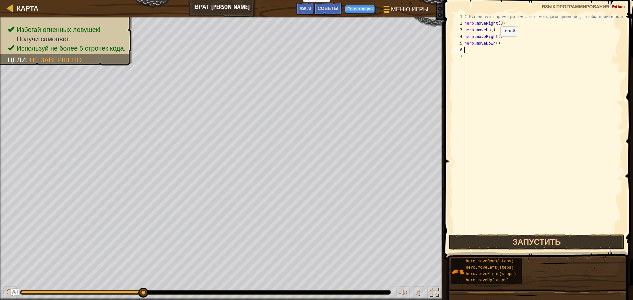
click at [495, 43] on div "# Используй параметры вместе с методами движения, чтобы пройти дальше. hero . m…" at bounding box center [543, 129] width 160 height 233
click at [498, 244] on button "Запустить" at bounding box center [537, 241] width 176 height 15
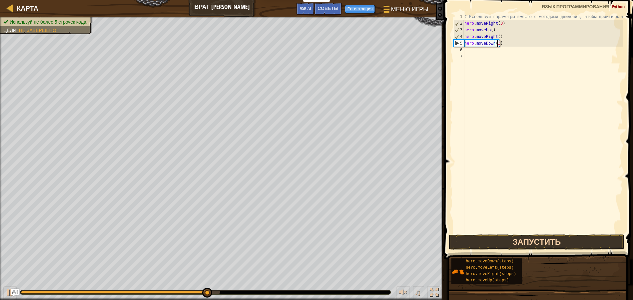
type textarea "hero.moveDown(3)"
click at [539, 238] on button "Запустить" at bounding box center [537, 241] width 176 height 15
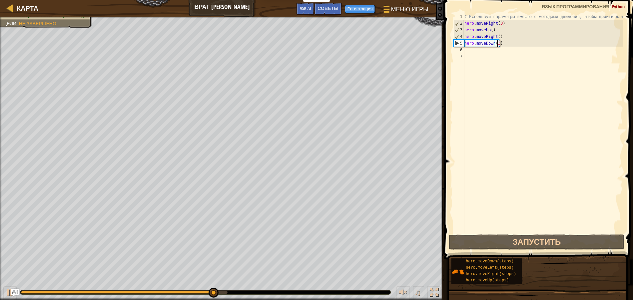
click at [481, 53] on div "# Используй параметры вместе с методами движения, чтобы пройти дальше. hero . m…" at bounding box center [543, 129] width 160 height 233
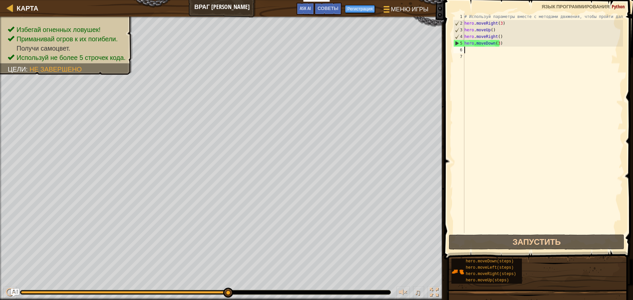
type textarea "h"
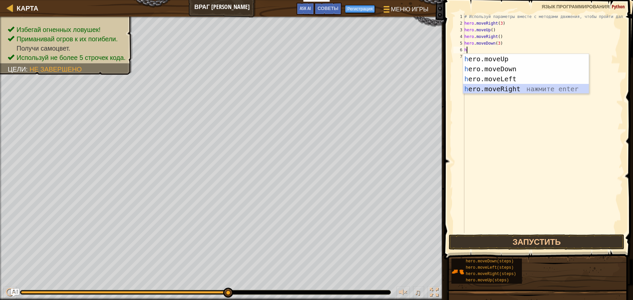
click at [494, 89] on div "h ero.moveUp нажмите enter h ero.moveDown нажмите enter h ero.moveLeft нажмите …" at bounding box center [526, 84] width 126 height 60
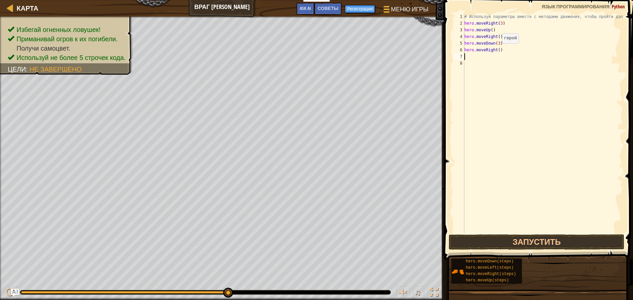
click at [496, 50] on div "# Используй параметры вместе с методами движения, чтобы пройти дальше. hero . m…" at bounding box center [543, 129] width 160 height 233
type textarea "hero.moveRight(2)"
click at [483, 241] on button "Запустить" at bounding box center [537, 241] width 176 height 15
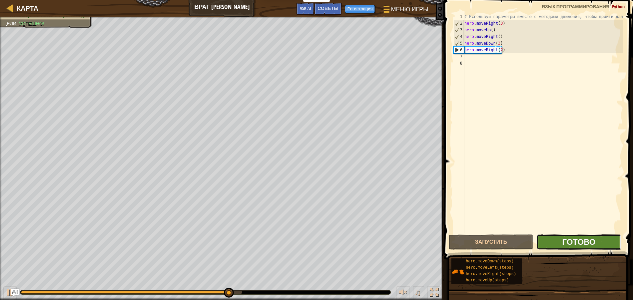
click at [580, 238] on span "Готово" at bounding box center [578, 241] width 33 height 11
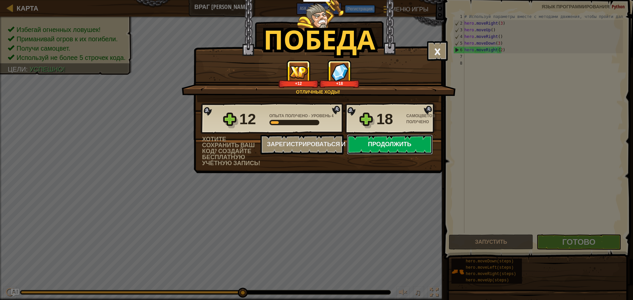
click at [358, 144] on button "Продолжить" at bounding box center [390, 144] width 86 height 20
select select "ru"
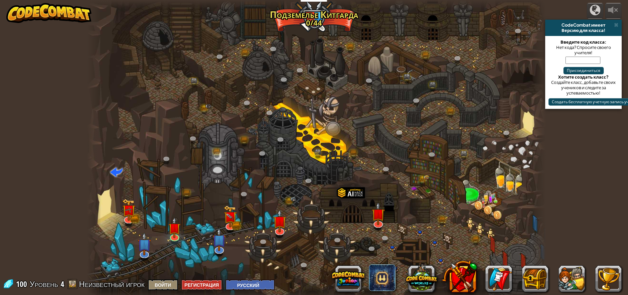
select select "ru"
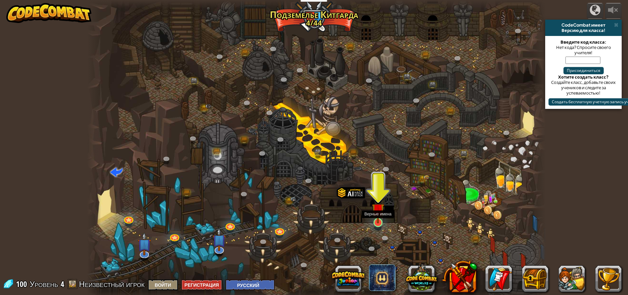
click at [378, 220] on img at bounding box center [378, 209] width 12 height 28
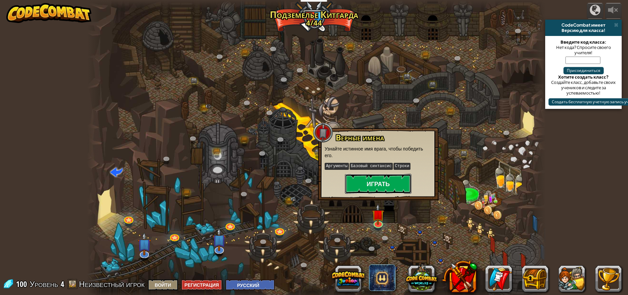
click at [386, 176] on button "Играть" at bounding box center [378, 184] width 67 height 20
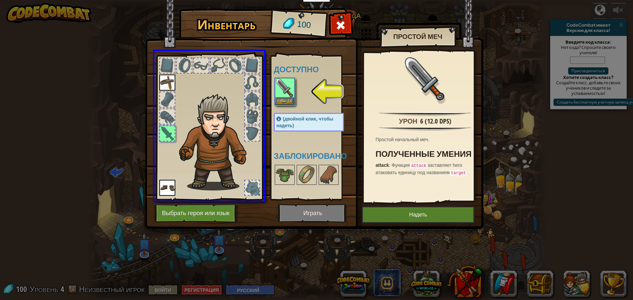
drag, startPoint x: 287, startPoint y: 95, endPoint x: 234, endPoint y: 106, distance: 53.6
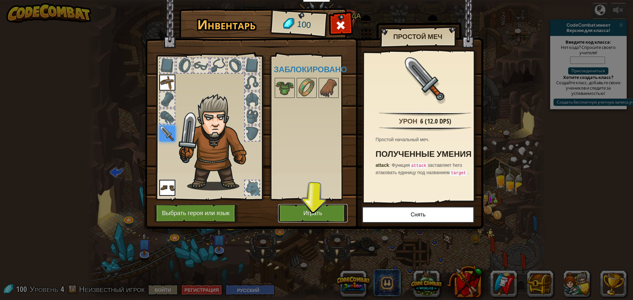
click at [325, 211] on button "Играть" at bounding box center [313, 213] width 70 height 18
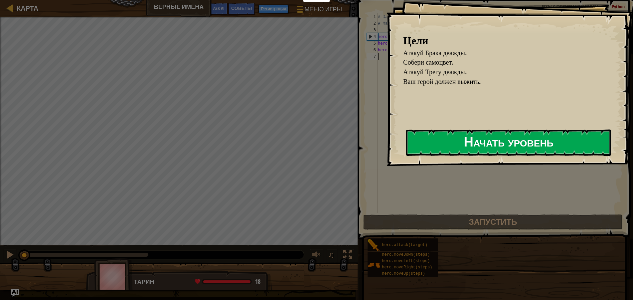
click at [453, 153] on button "Начать уровень" at bounding box center [508, 142] width 205 height 26
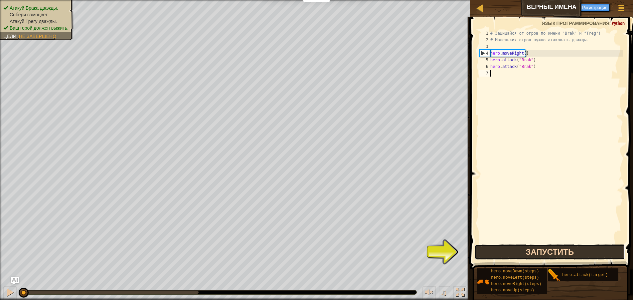
click at [530, 247] on button "Запустить" at bounding box center [550, 251] width 150 height 15
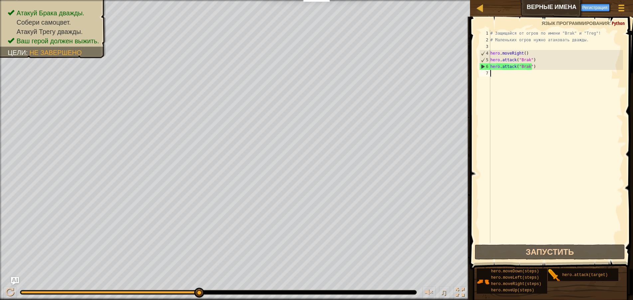
click at [495, 73] on div "# Защищайся от огров по имени "Brak" и "Treg"! # Маленьких огров нужно атаковат…" at bounding box center [556, 143] width 134 height 226
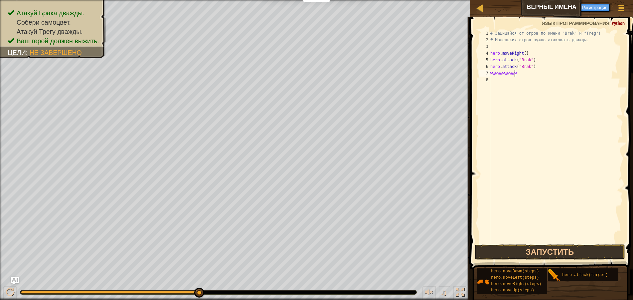
scroll to position [3, 0]
type textarea "w"
type textarea "h"
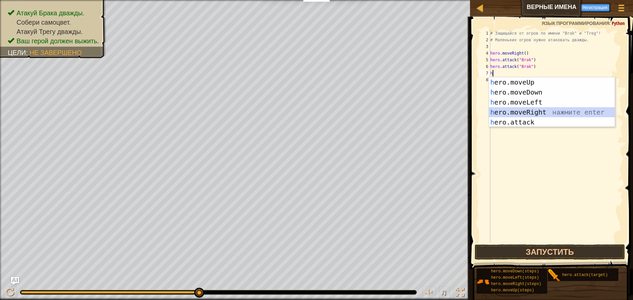
click at [521, 109] on div "h ero.moveUp нажмите enter h ero.moveDown нажмите enter h ero.moveLeft нажмите …" at bounding box center [552, 112] width 126 height 70
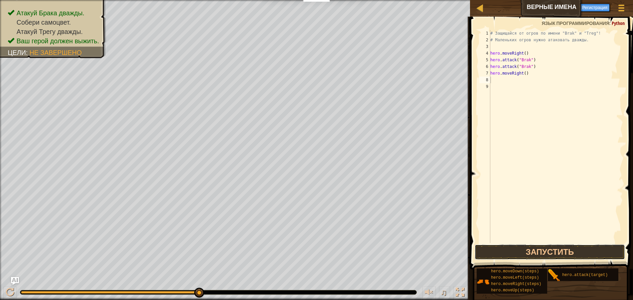
drag, startPoint x: 504, startPoint y: 251, endPoint x: 514, endPoint y: 237, distance: 17.2
click at [514, 237] on div "1 2 3 4 5 6 7 8 9 # Защищайся от огров по имени "Brak" и "Treg"! # Маленьких ог…" at bounding box center [550, 156] width 165 height 272
click at [515, 245] on button "Запустить" at bounding box center [550, 251] width 150 height 15
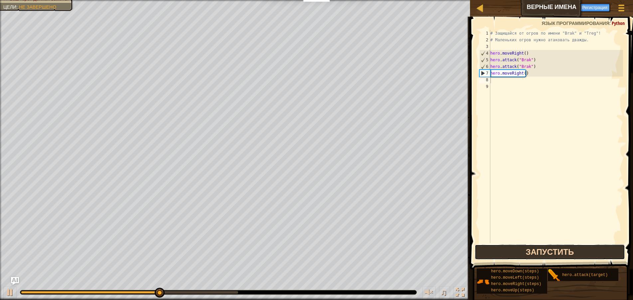
click at [516, 248] on button "Запустить" at bounding box center [550, 251] width 150 height 15
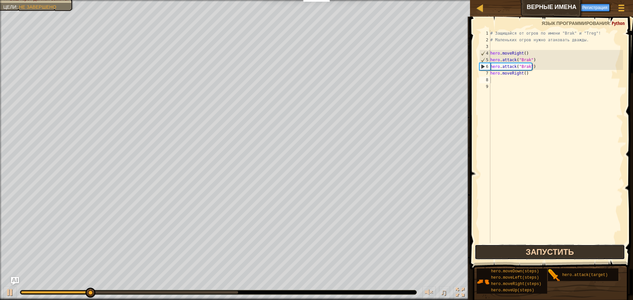
click at [509, 252] on button "Запустить" at bounding box center [550, 251] width 150 height 15
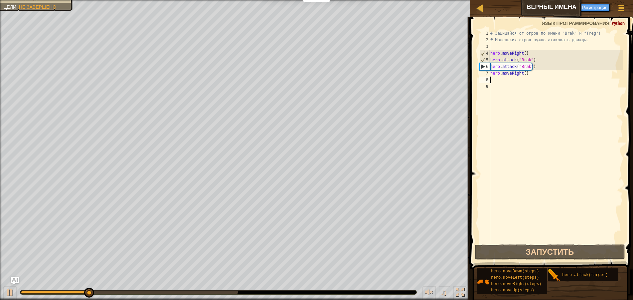
click at [503, 79] on div "# Защищайся от огров по имени "Brak" и "Treg"! # Маленьких огров нужно атаковат…" at bounding box center [556, 143] width 134 height 226
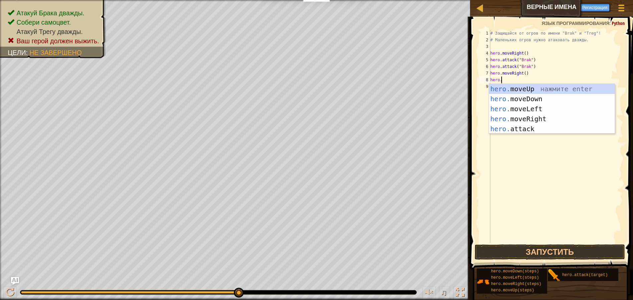
scroll to position [3, 1]
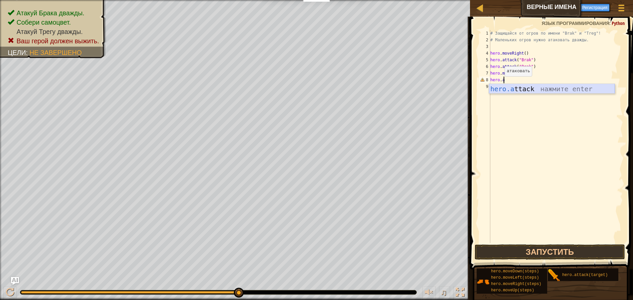
click at [525, 90] on div "hero.a ttack нажмите enter" at bounding box center [552, 99] width 126 height 30
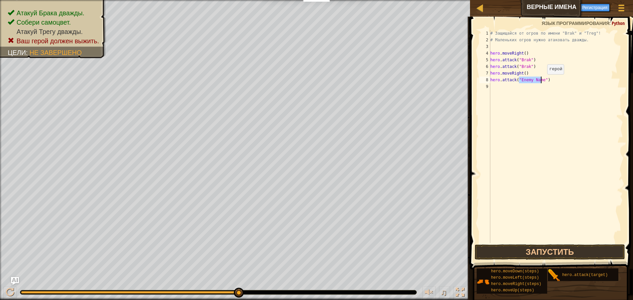
click at [541, 81] on div "# Защищайся от огров по имени "Brak" и "Treg"! # Маленьких огров нужно атаковат…" at bounding box center [556, 136] width 134 height 213
drag, startPoint x: 490, startPoint y: 79, endPoint x: 495, endPoint y: 81, distance: 5.7
click at [495, 81] on div "hero.attack("Treg") 1 2 3 4 5 6 7 8 9 # Защищайся от огров по имени "Brak" и "T…" at bounding box center [550, 136] width 145 height 213
type textarea "hero.attack("Treg")"
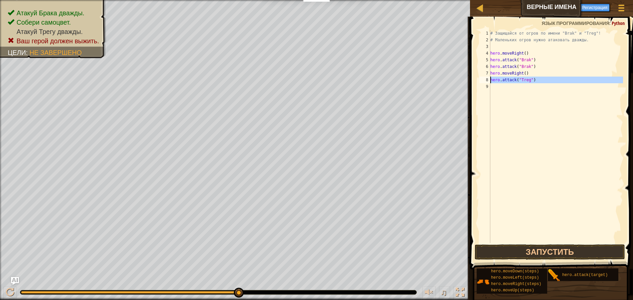
paste textarea
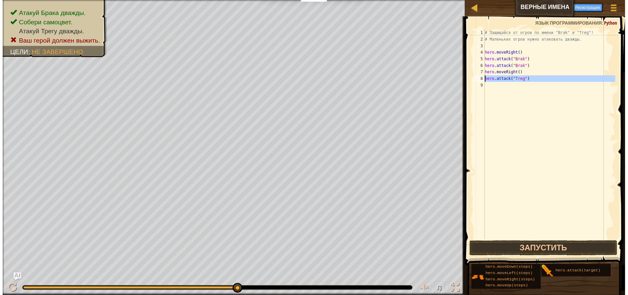
scroll to position [3, 0]
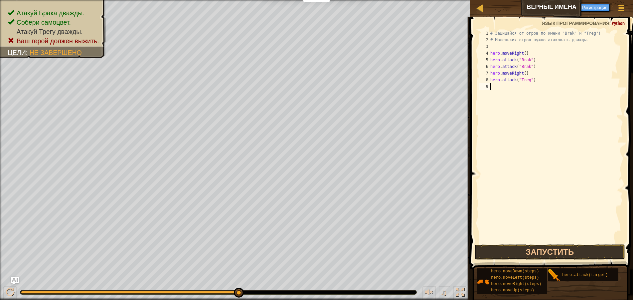
paste textarea
click at [536, 251] on button "Запустить" at bounding box center [550, 251] width 150 height 15
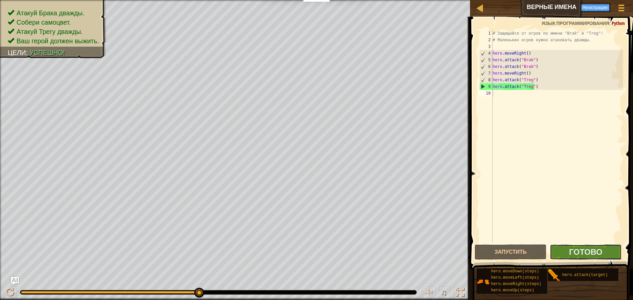
click at [566, 250] on button "Готово" at bounding box center [586, 251] width 72 height 15
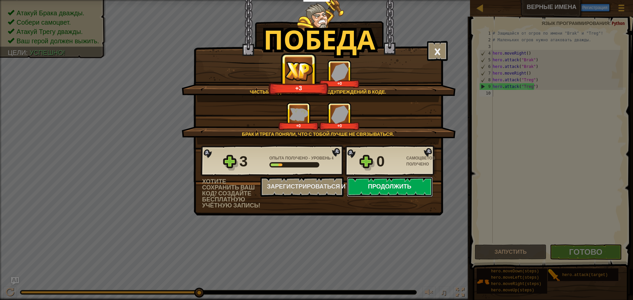
click at [401, 180] on button "Продолжить" at bounding box center [390, 187] width 86 height 20
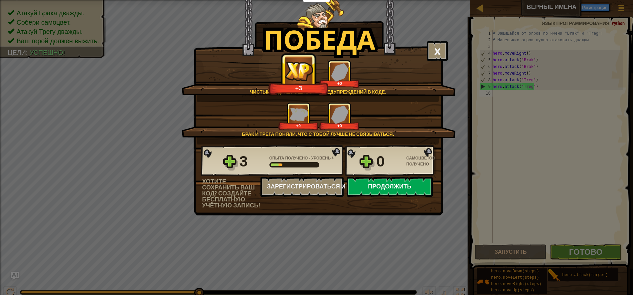
select select "ru"
